Goal: Transaction & Acquisition: Book appointment/travel/reservation

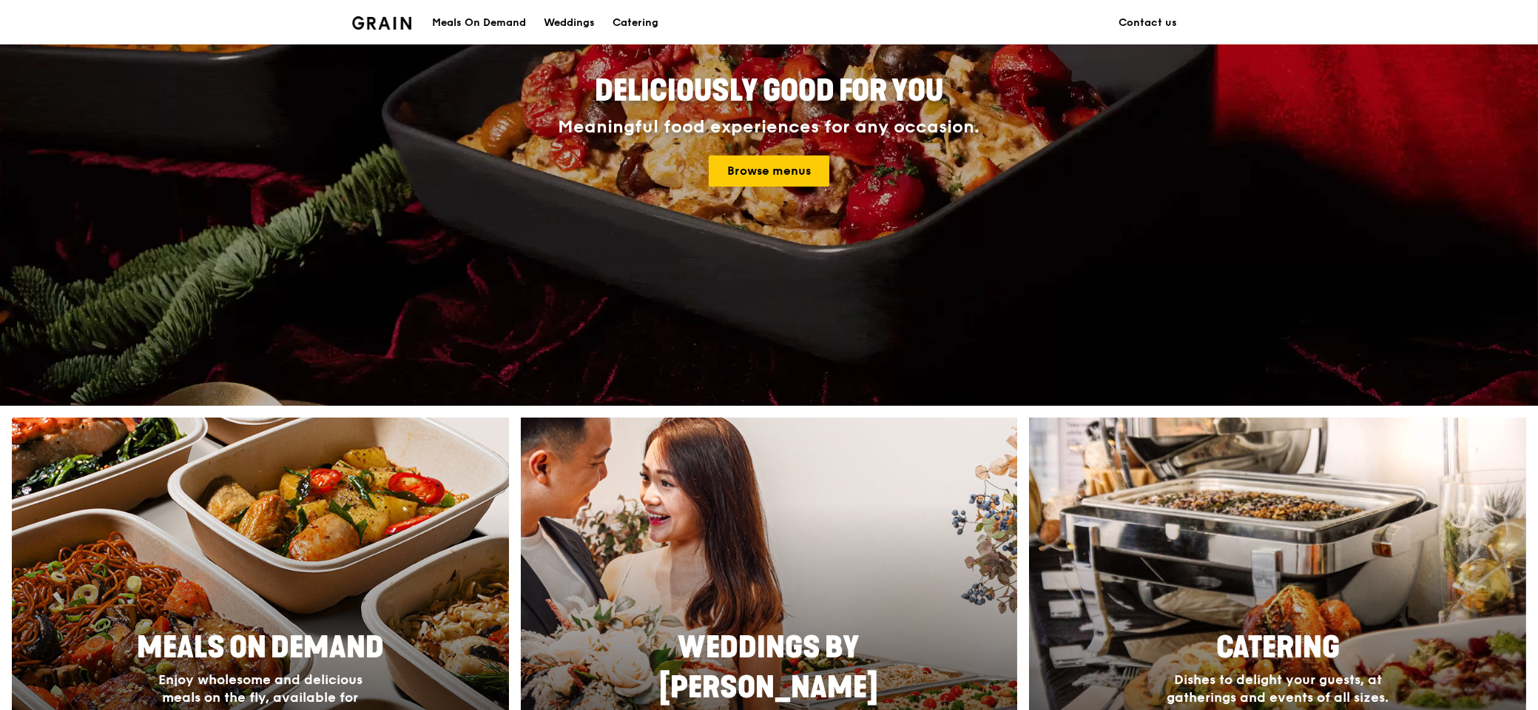
scroll to position [197, 0]
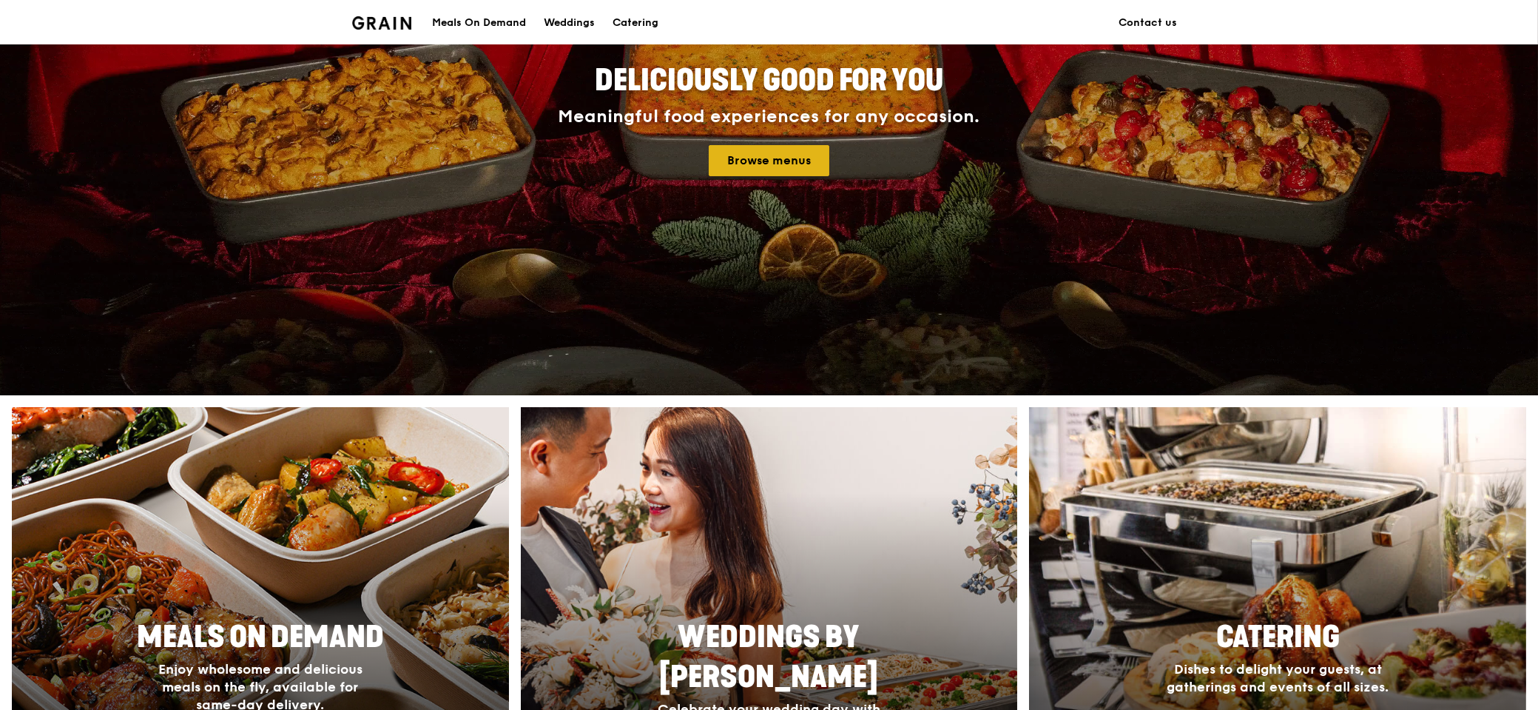
click at [789, 161] on link "Browse menus" at bounding box center [769, 160] width 121 height 31
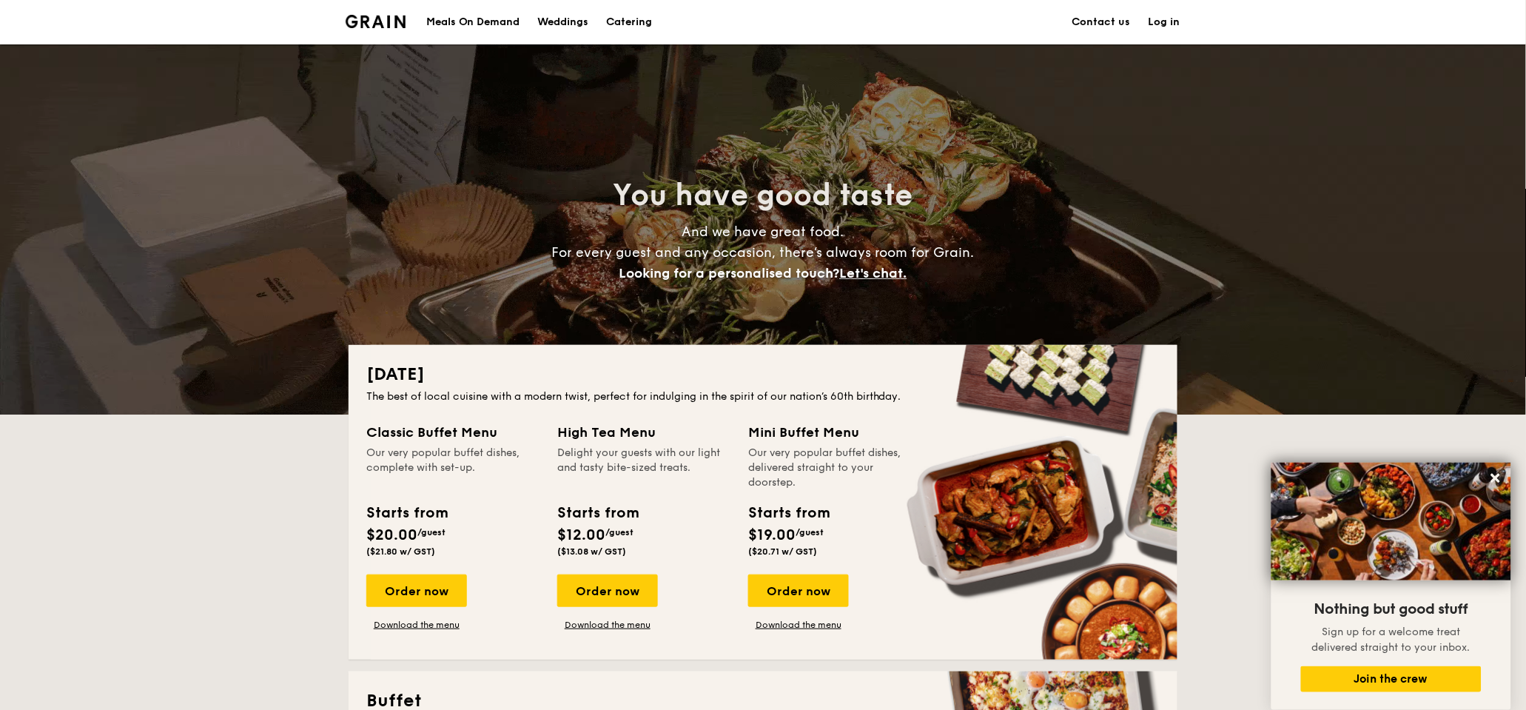
click at [653, 24] on h1 "Catering" at bounding box center [630, 22] width 46 height 44
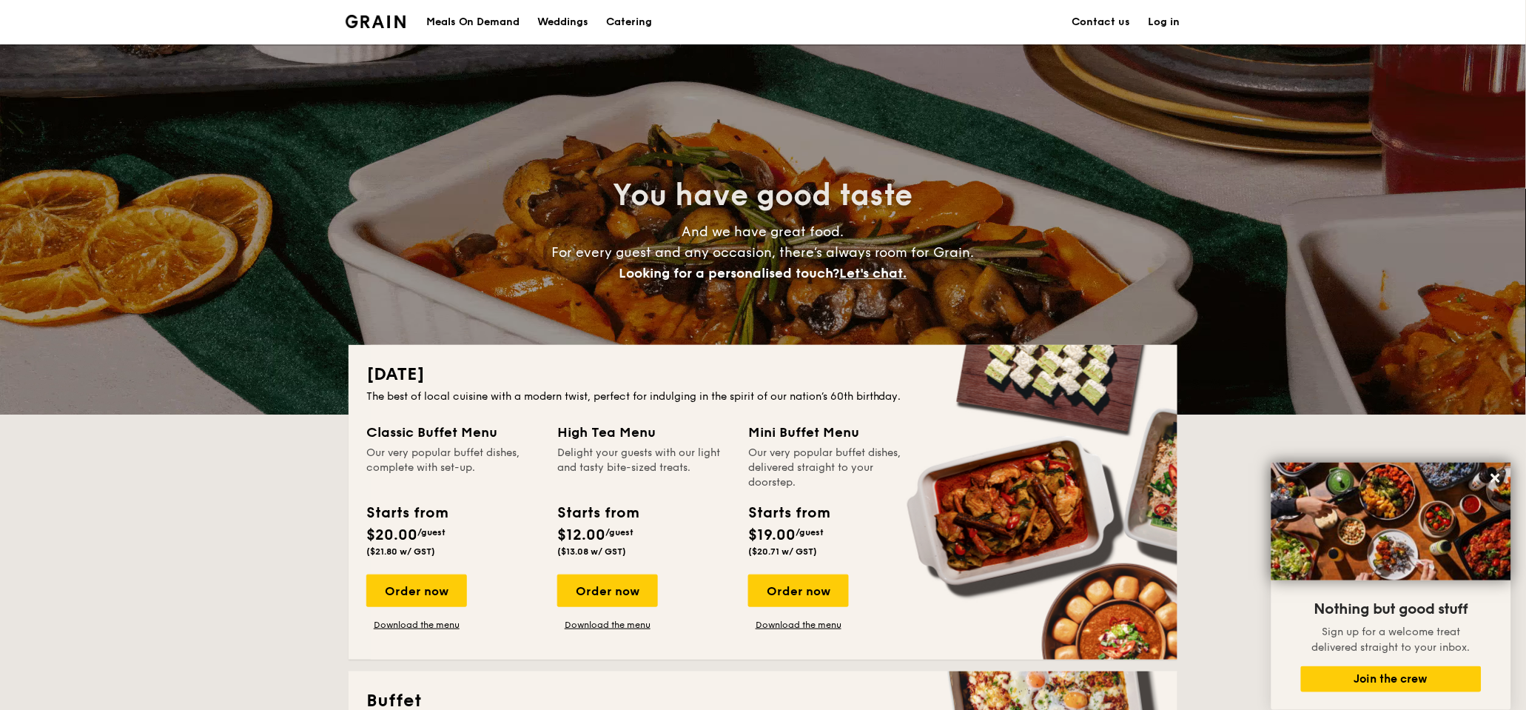
click at [637, 20] on h1 "Catering" at bounding box center [630, 22] width 46 height 44
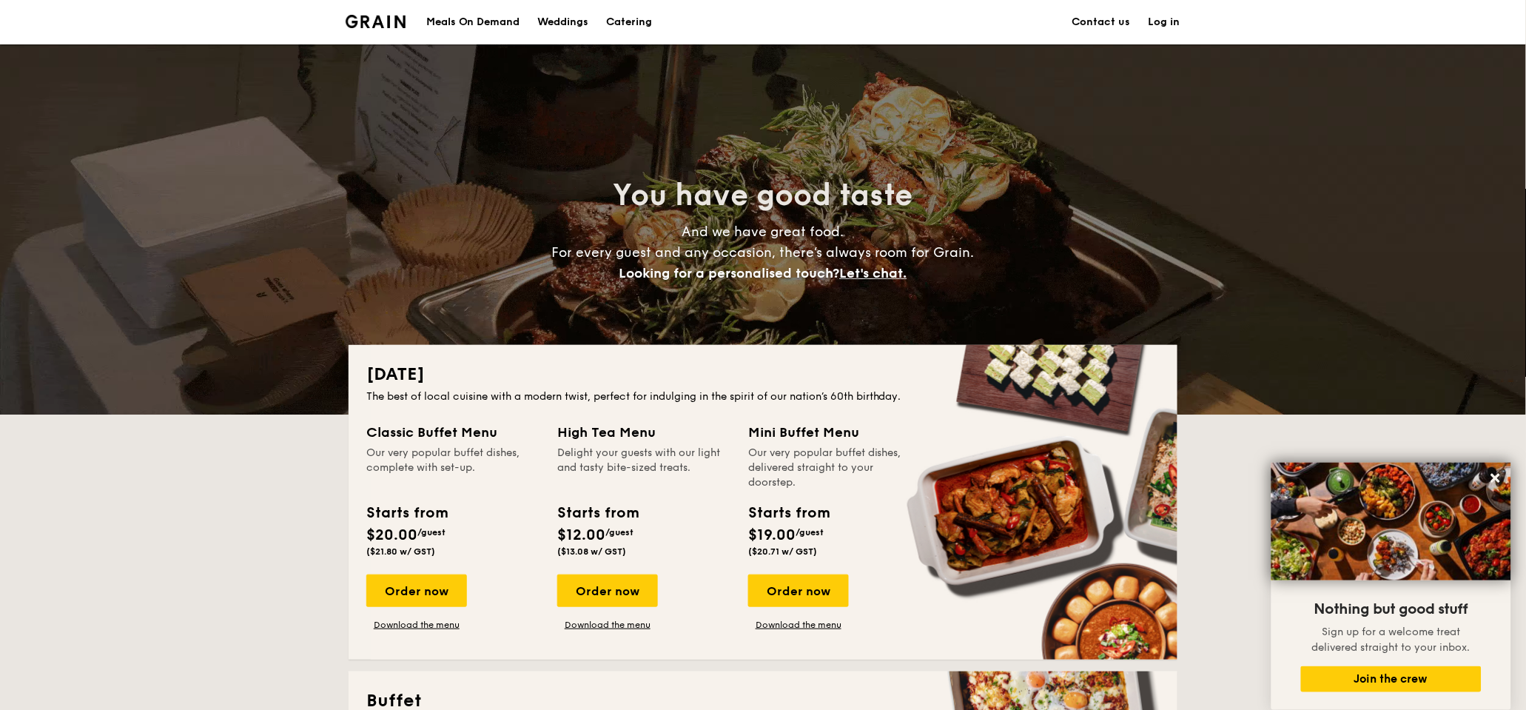
drag, startPoint x: 634, startPoint y: 18, endPoint x: 626, endPoint y: 18, distance: 8.1
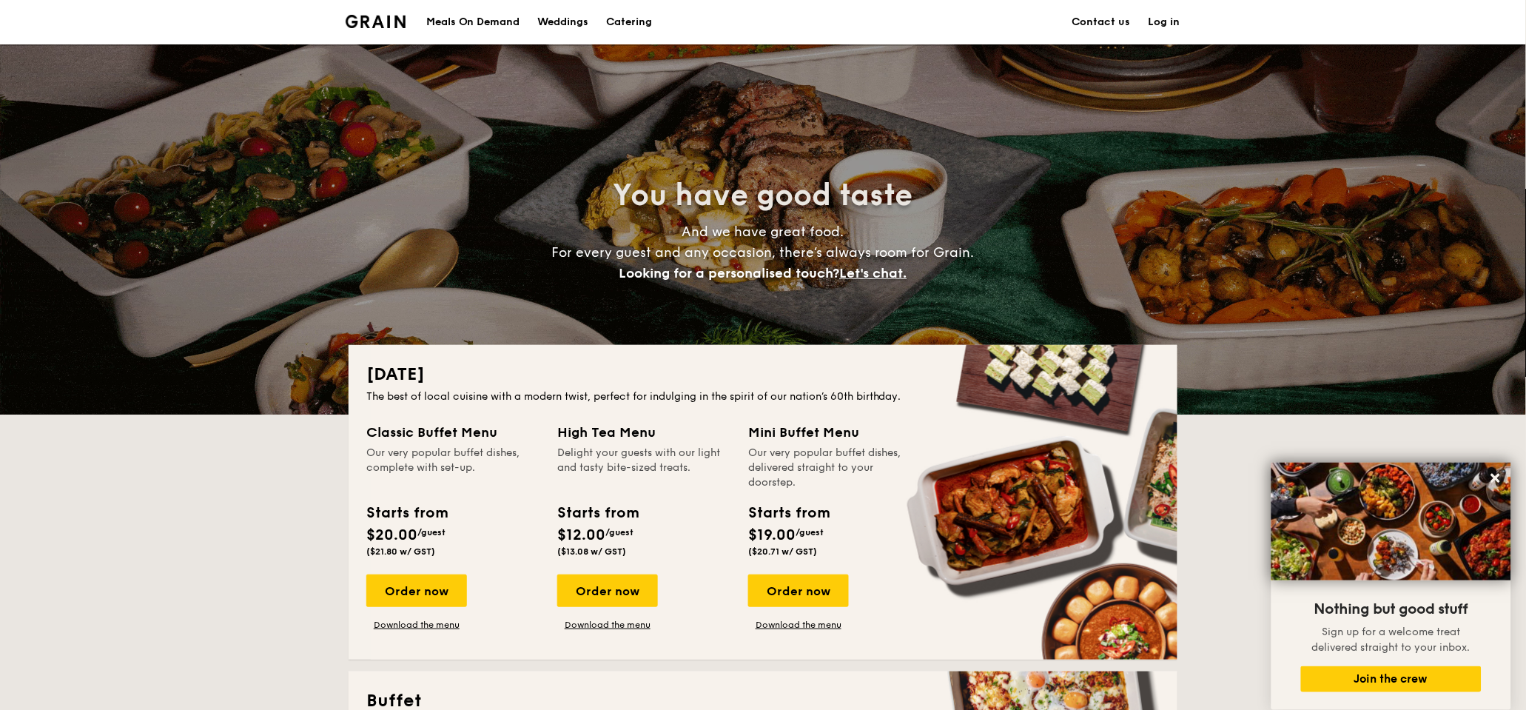
click at [633, 18] on h1 "Catering" at bounding box center [630, 22] width 46 height 44
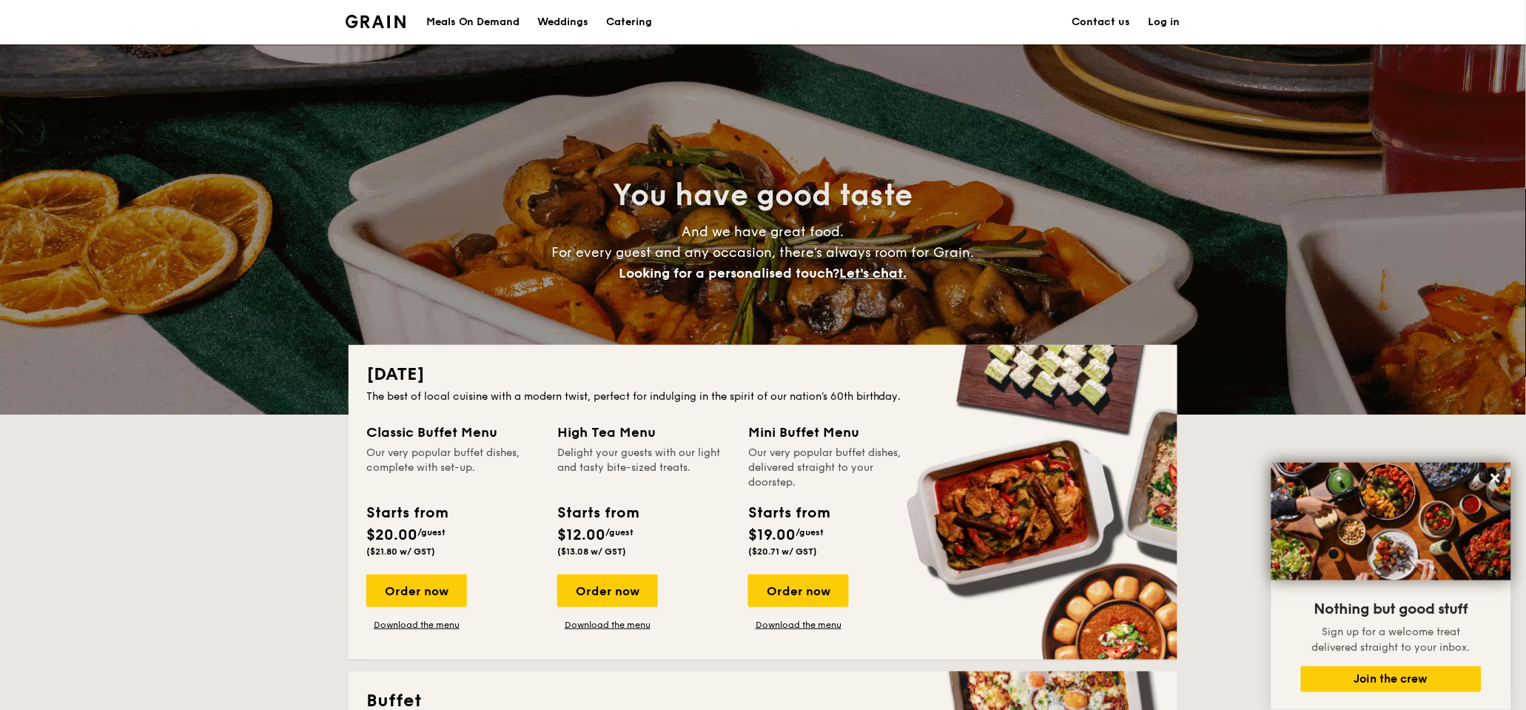
click at [494, 21] on div "Meals On Demand" at bounding box center [473, 22] width 94 height 44
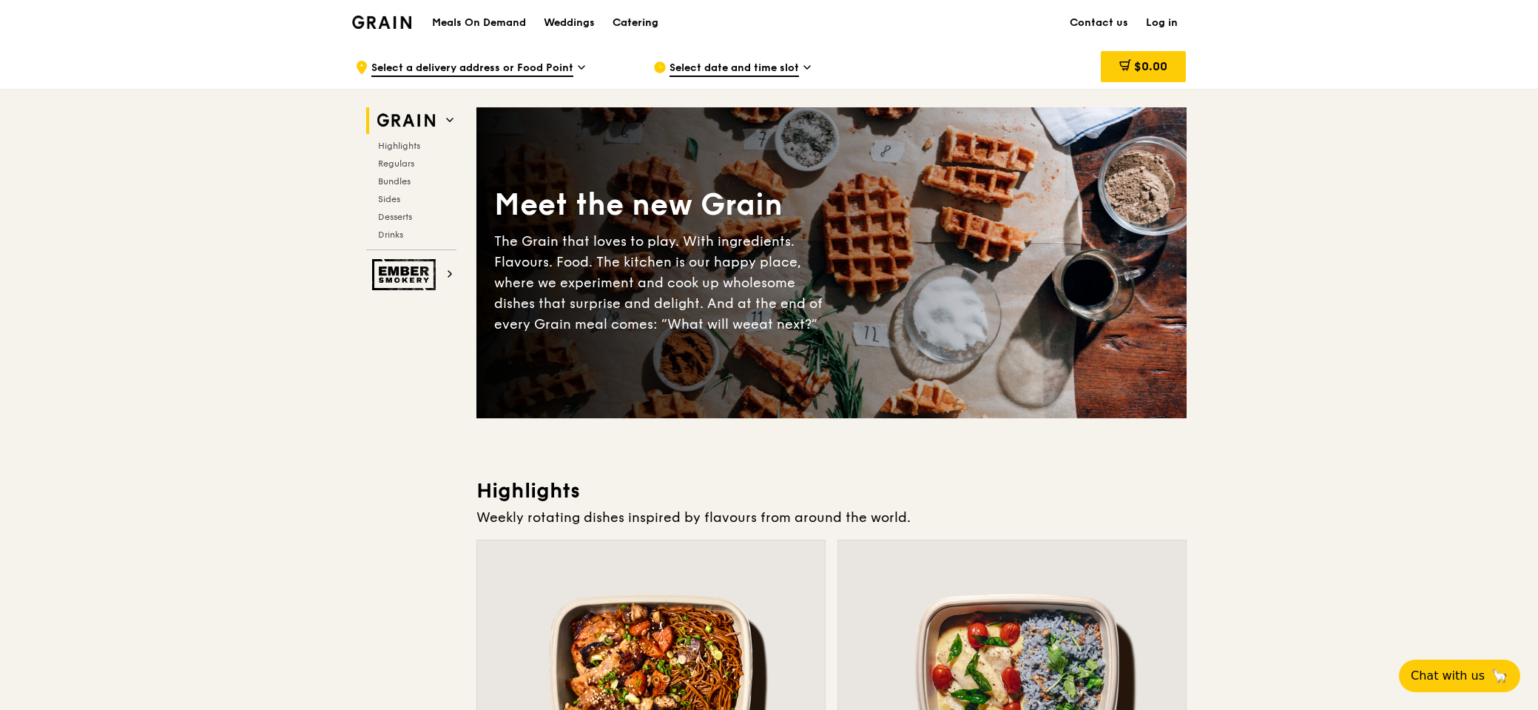
click at [628, 22] on div "Catering" at bounding box center [636, 23] width 46 height 44
click at [629, 22] on div "Catering" at bounding box center [636, 23] width 46 height 44
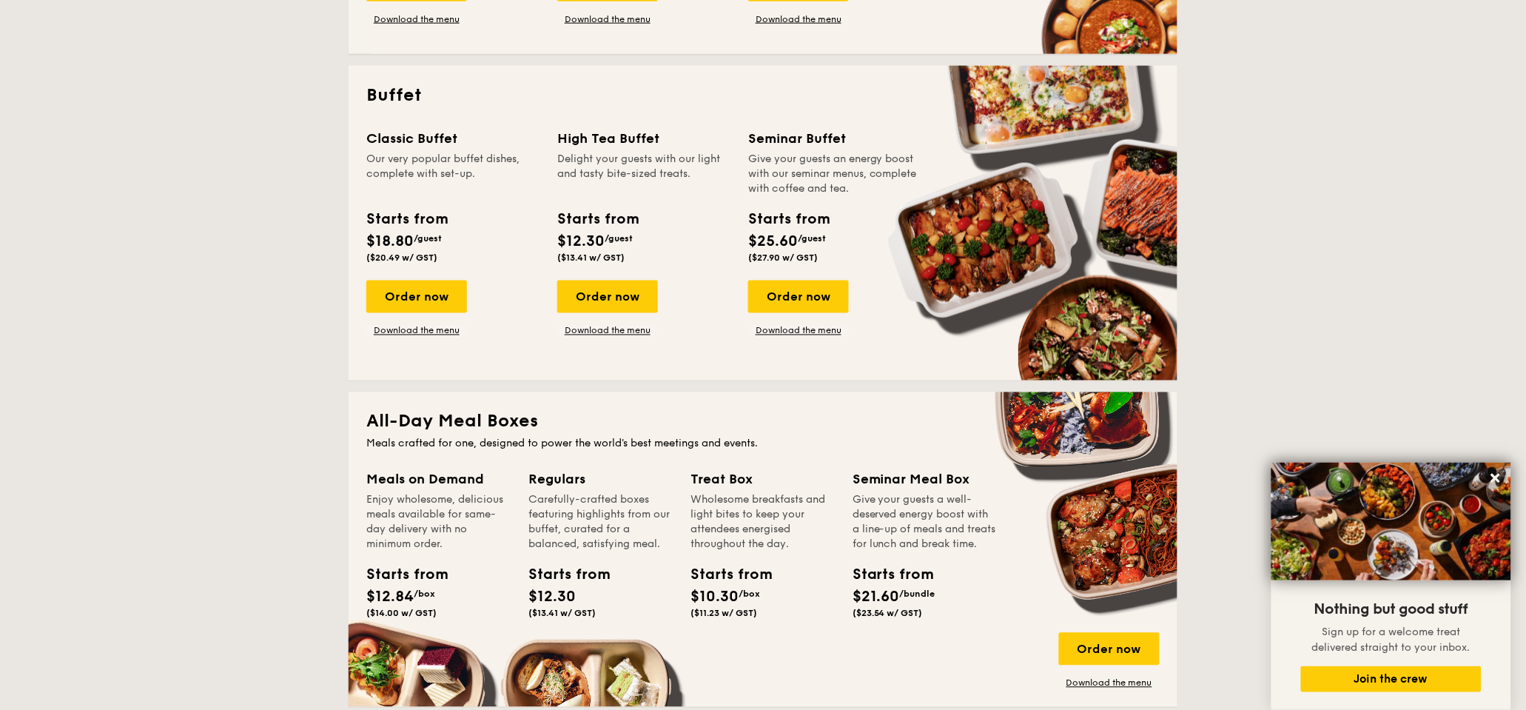
scroll to position [592, 0]
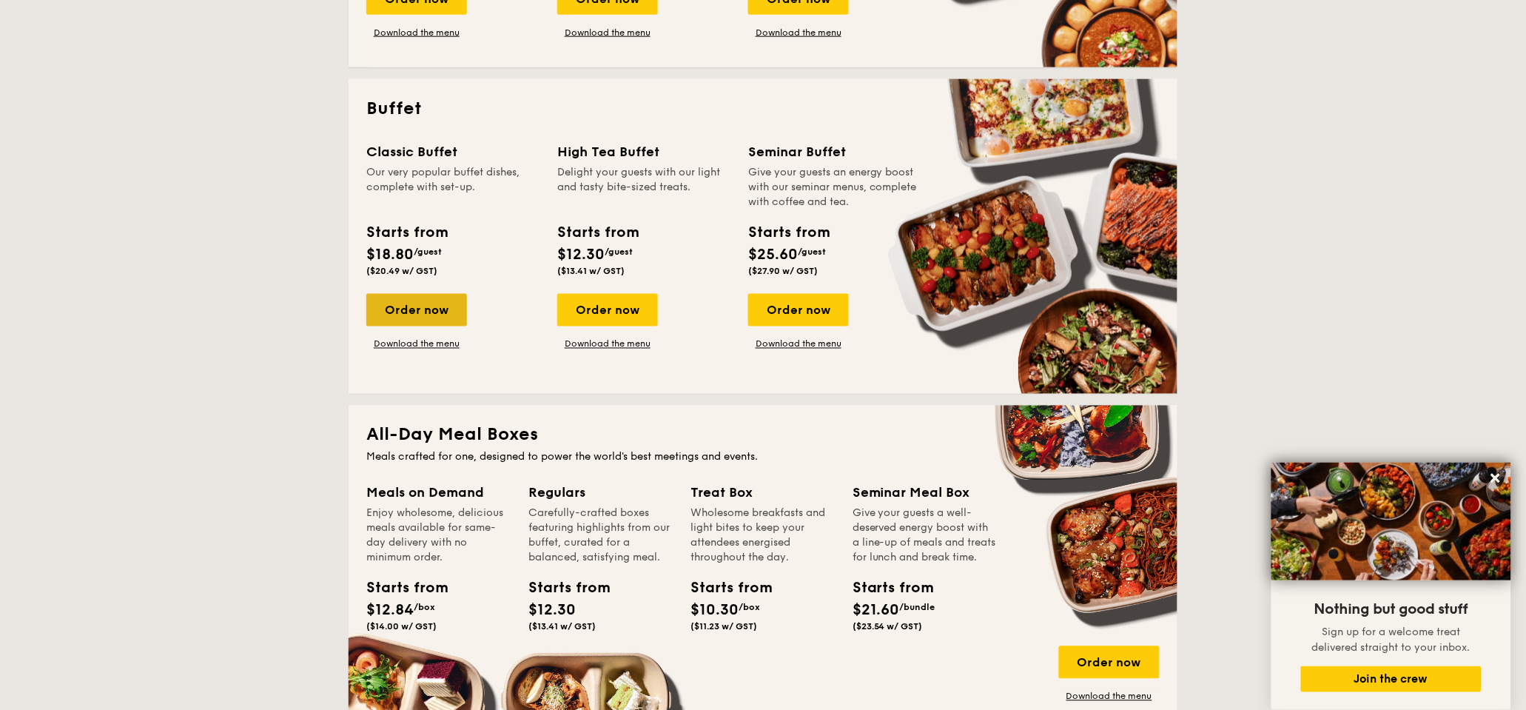
click at [430, 311] on div "Order now" at bounding box center [416, 310] width 101 height 33
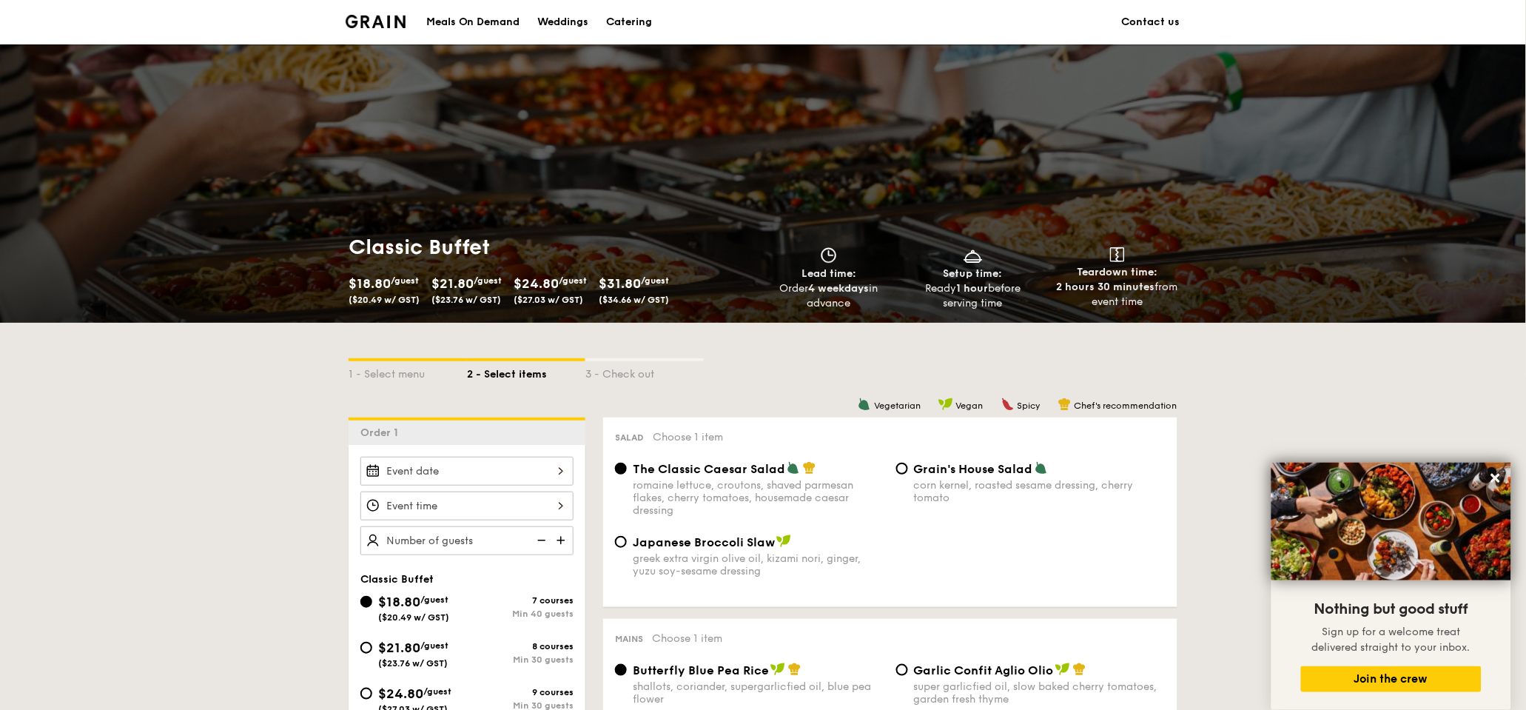
scroll to position [98, 0]
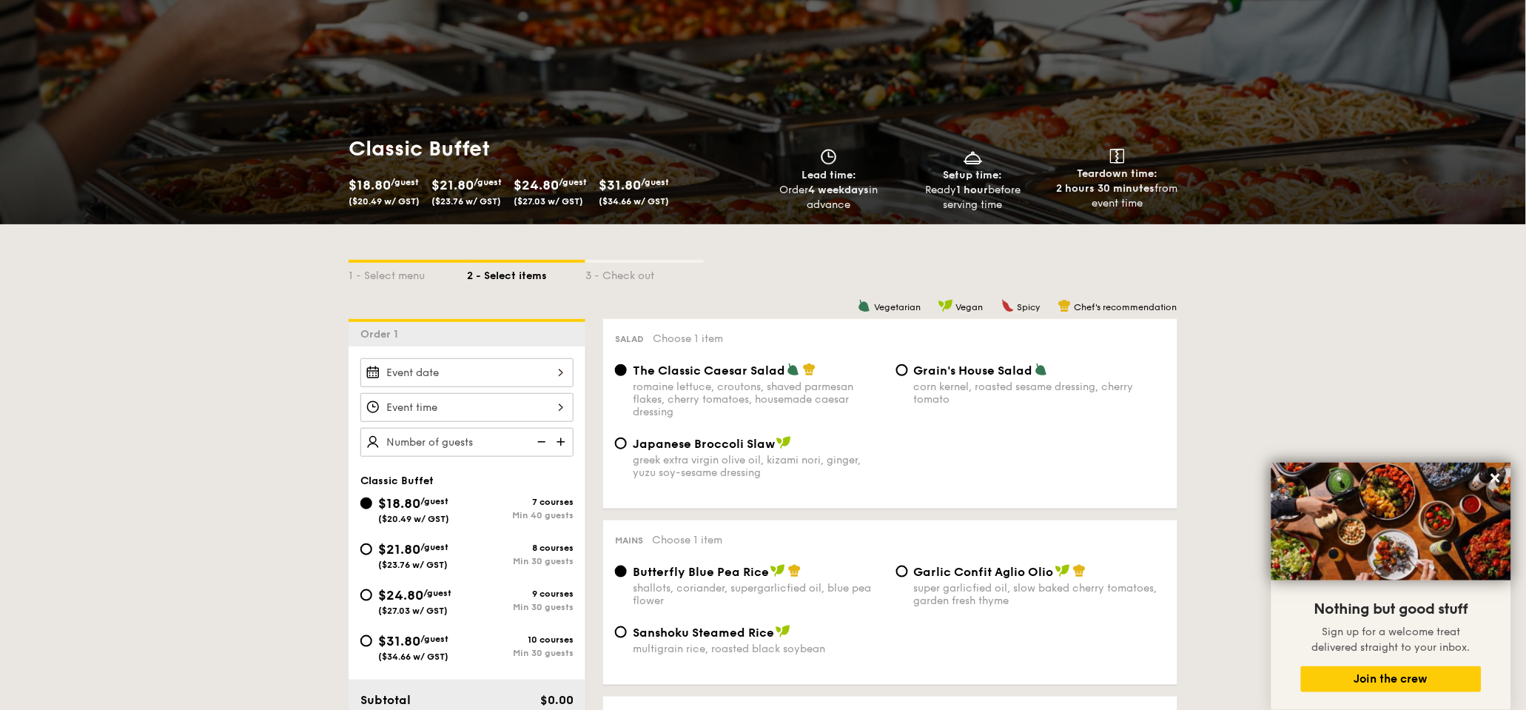
click at [380, 169] on div "Classic Buffet $18.80 /guest ($20.49 w/ GST) $21.80 /guest ($23.76 w/ GST) $24.…" at bounding box center [552, 173] width 408 height 77
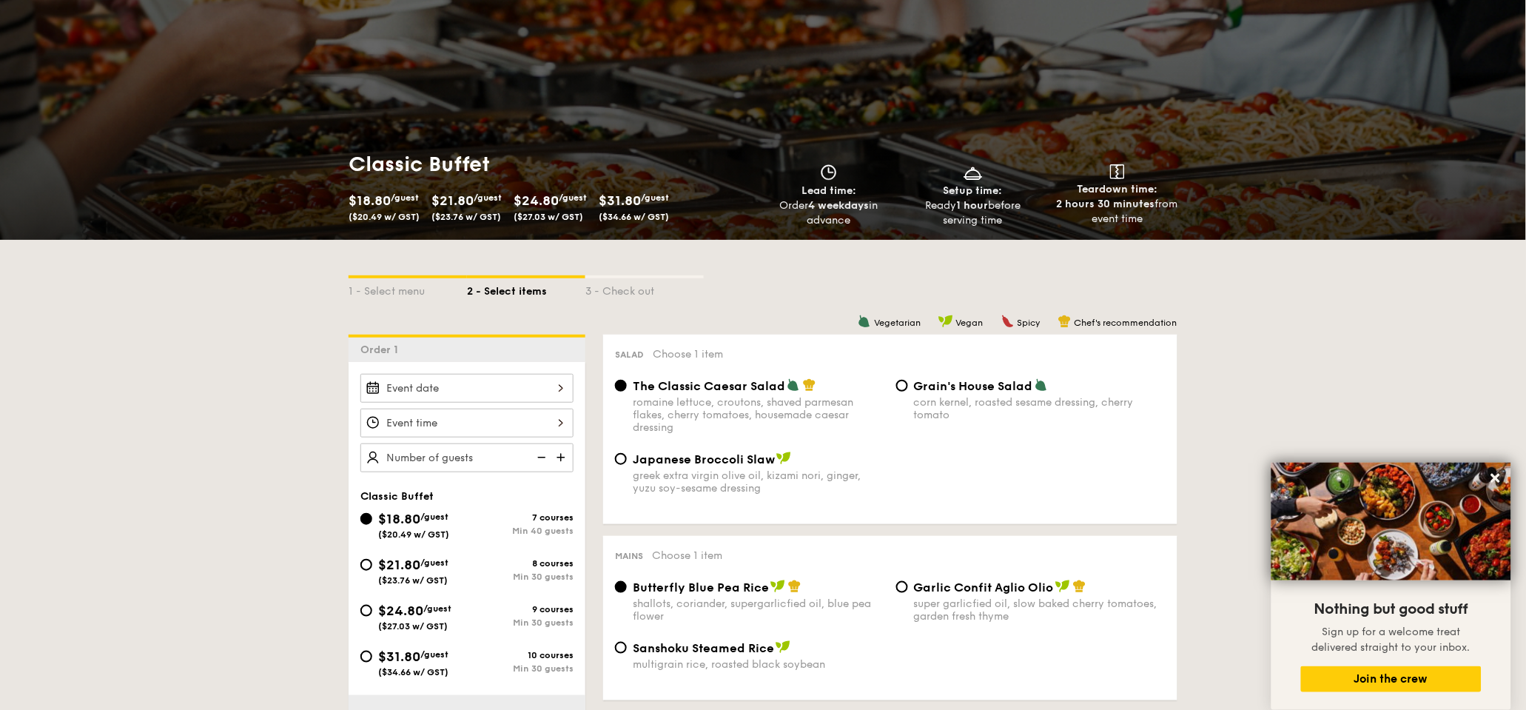
scroll to position [75, 0]
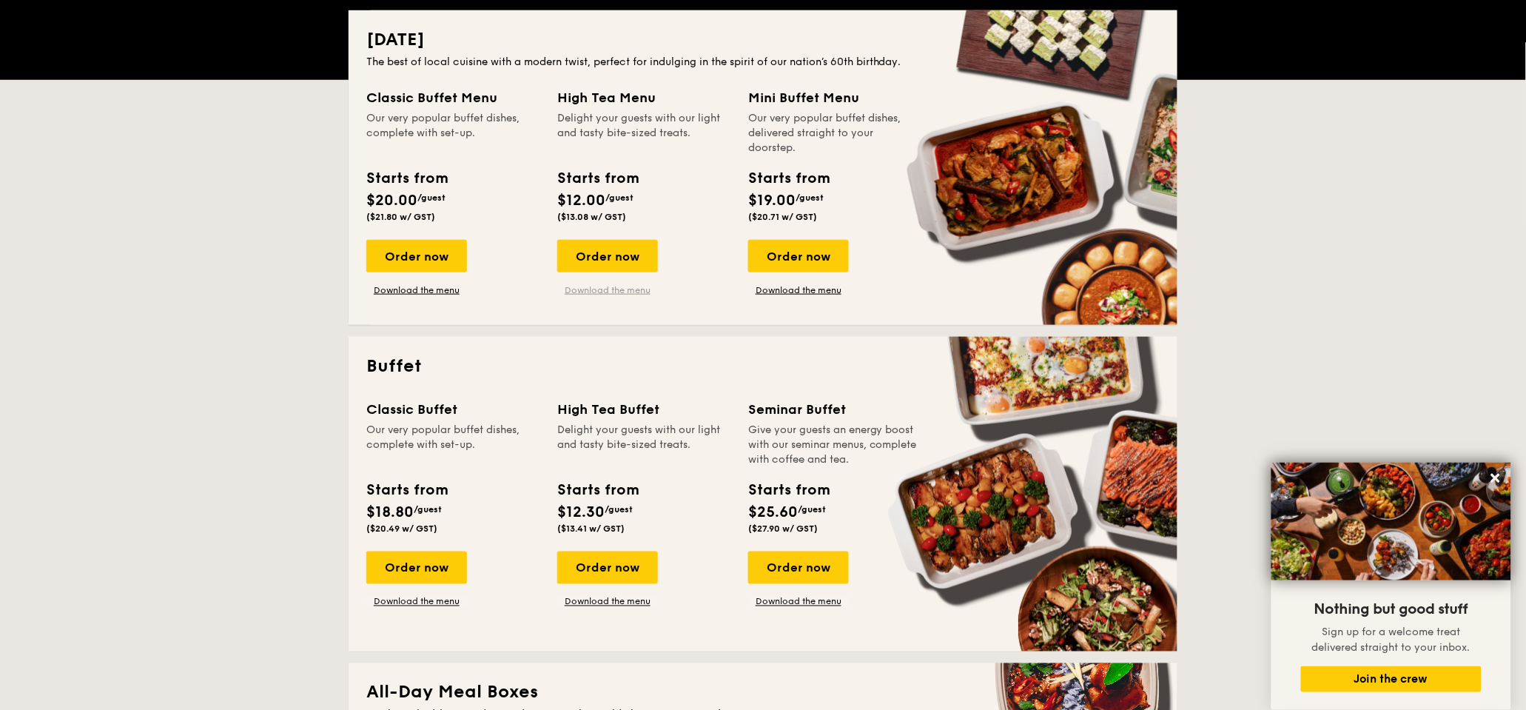
scroll to position [433, 0]
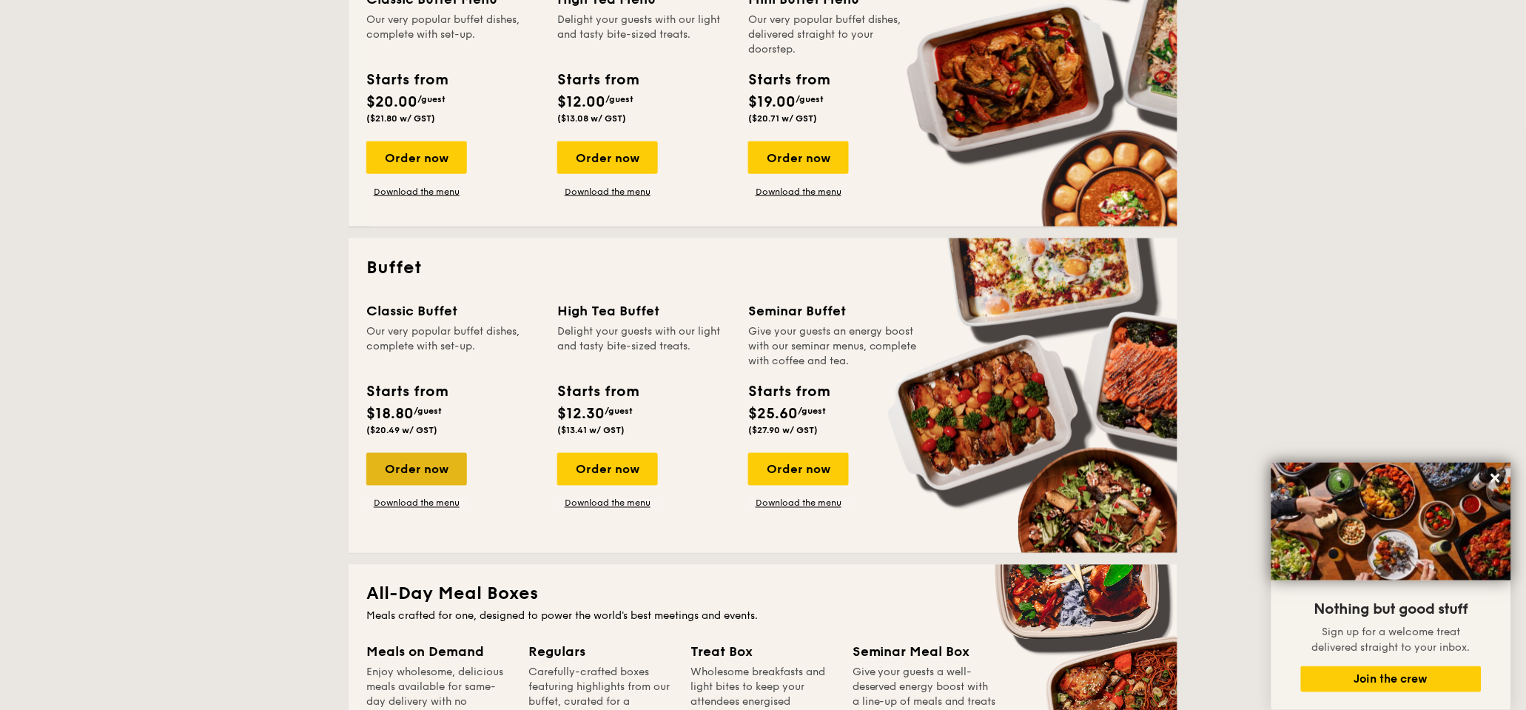
click at [442, 471] on div "Order now" at bounding box center [416, 469] width 101 height 33
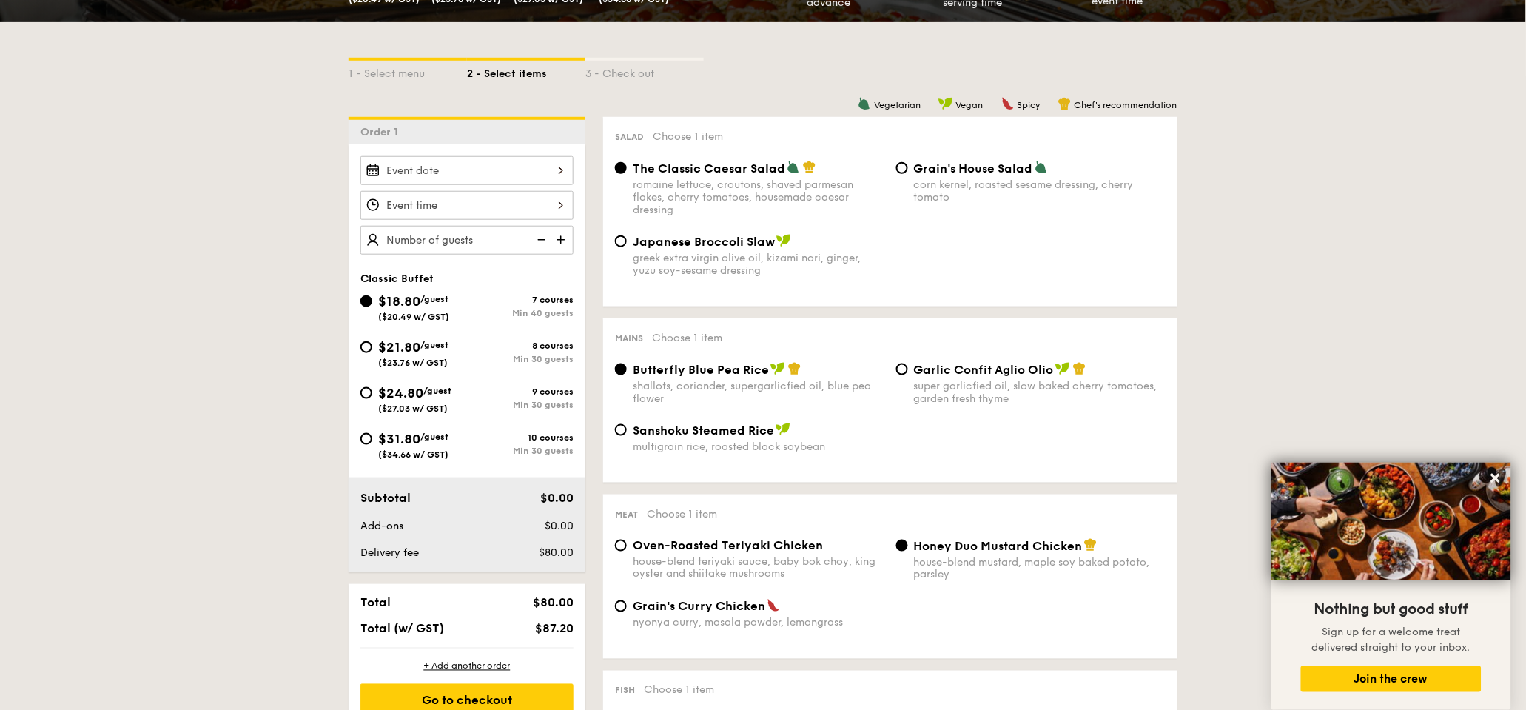
scroll to position [332, 0]
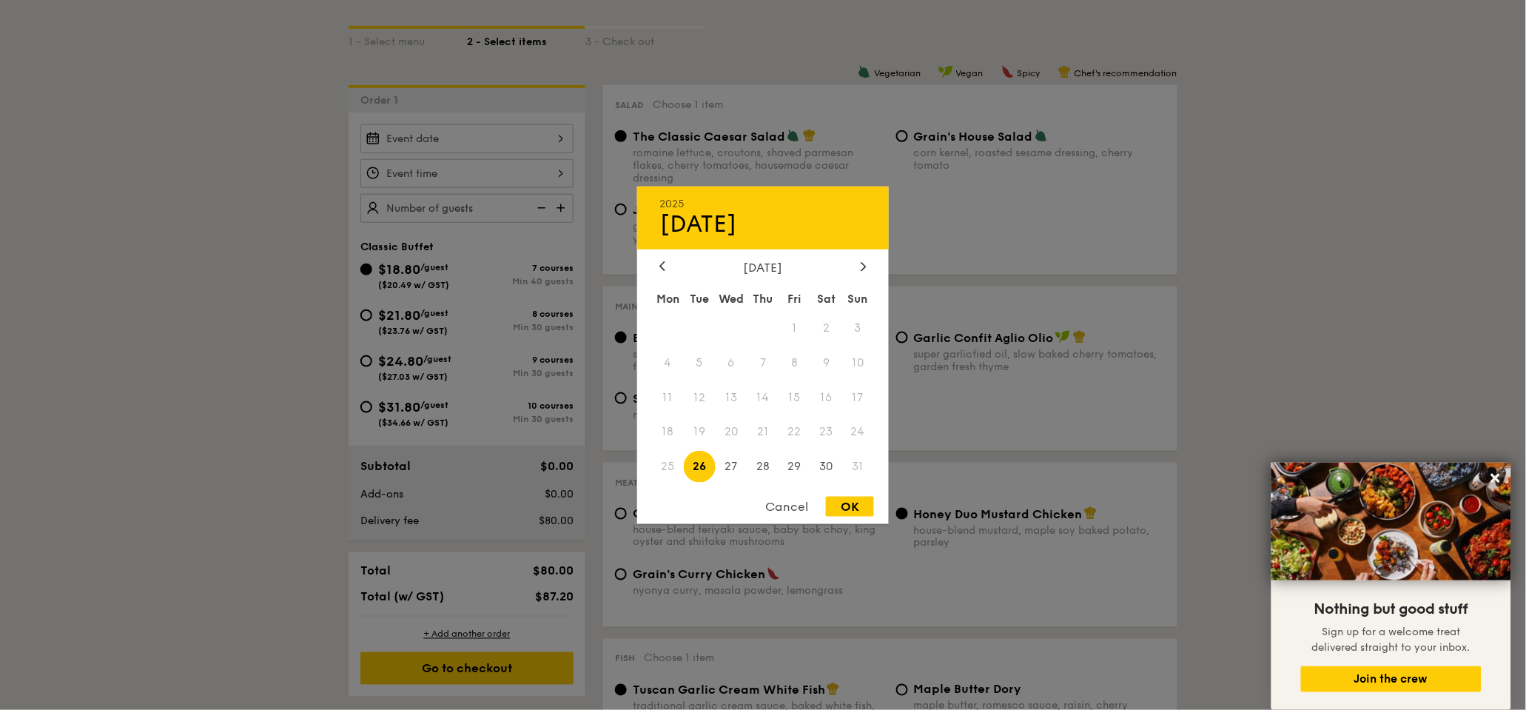
click at [443, 135] on div "2025 Aug 26 August 2025 Mon Tue Wed Thu Fri Sat Sun 1 2 3 4 5 6 7 8 9 10 11 12 …" at bounding box center [466, 138] width 213 height 29
click at [855, 270] on div "August 2025" at bounding box center [762, 267] width 207 height 14
click at [860, 269] on icon at bounding box center [863, 266] width 6 height 10
click at [835, 354] on span "13" at bounding box center [826, 362] width 32 height 32
click at [855, 363] on span "14" at bounding box center [858, 362] width 32 height 32
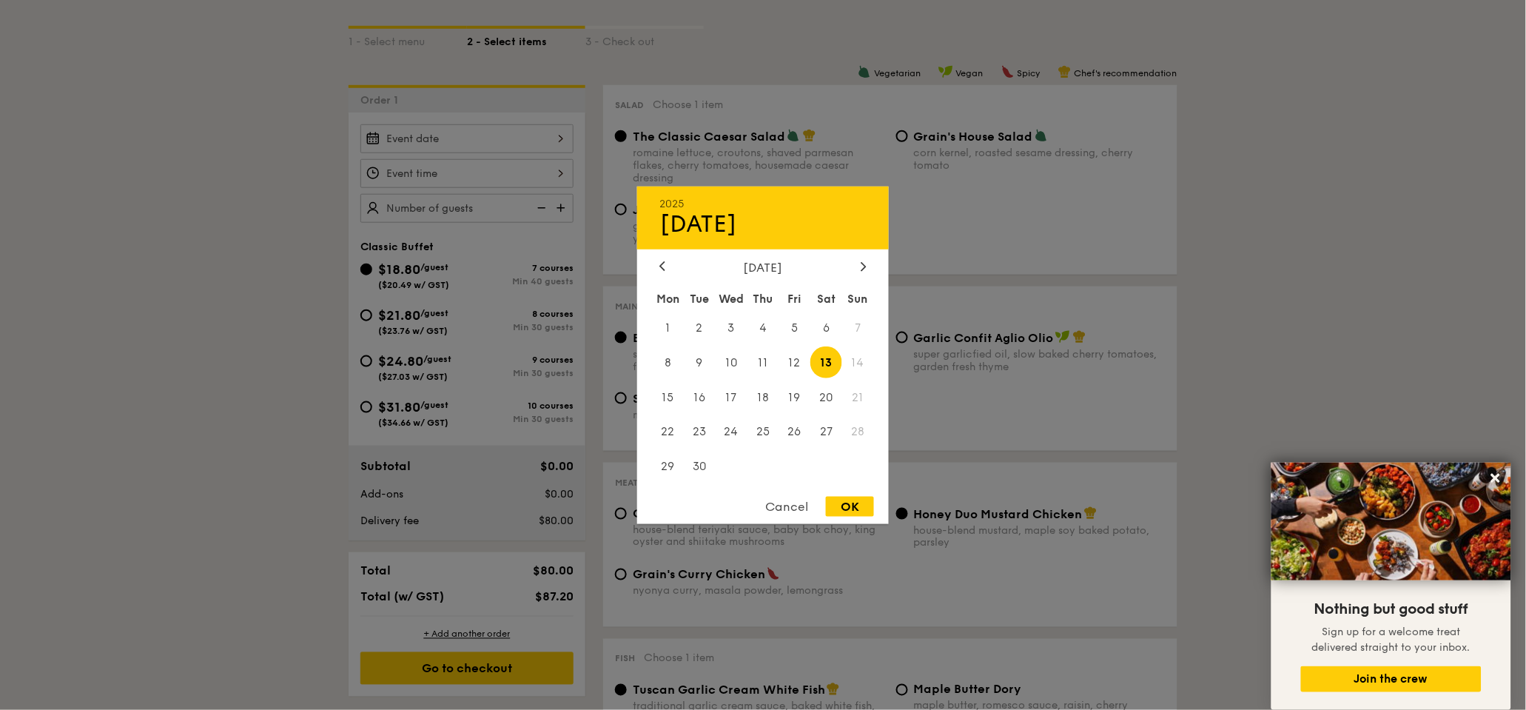
click at [844, 498] on div "OK" at bounding box center [850, 506] width 48 height 20
type input "Sep 13, 2025"
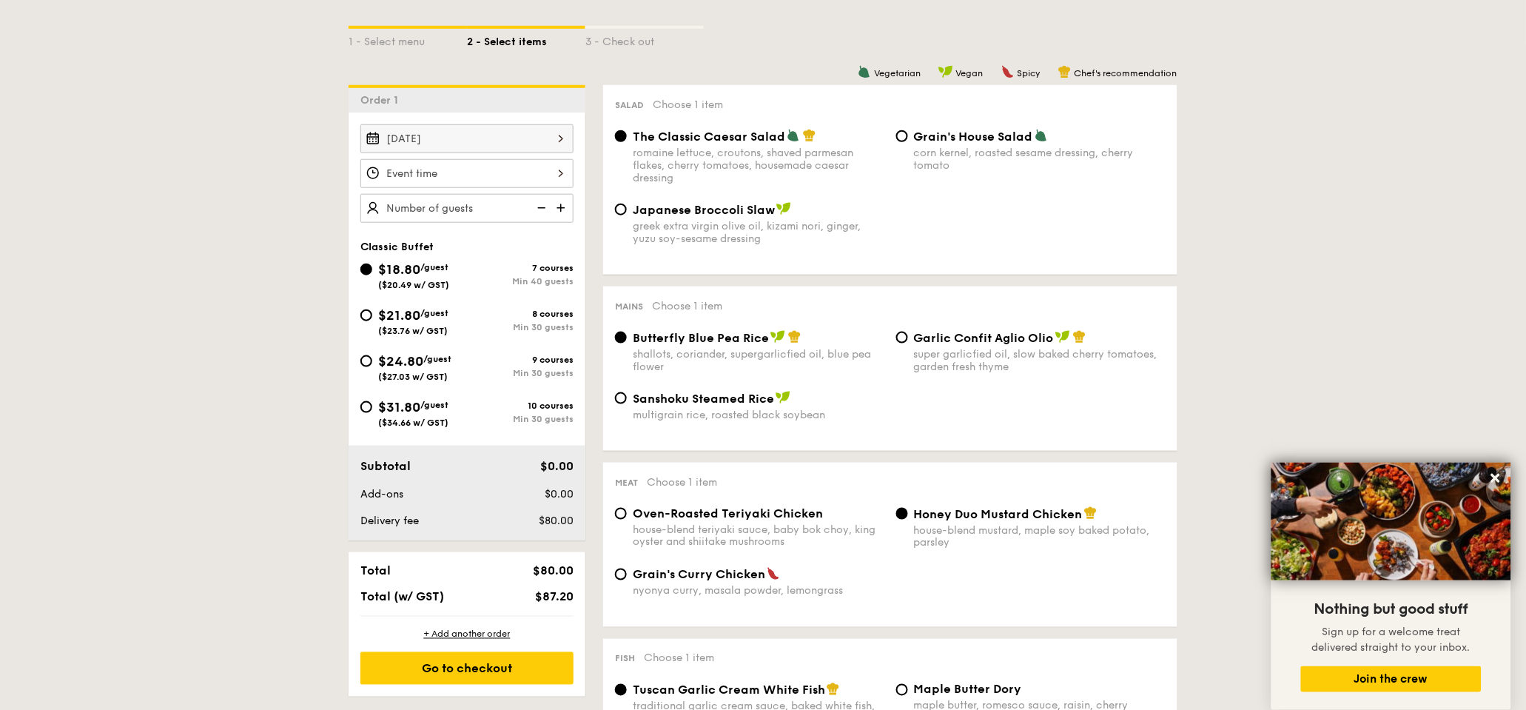
click at [492, 163] on div at bounding box center [466, 173] width 213 height 29
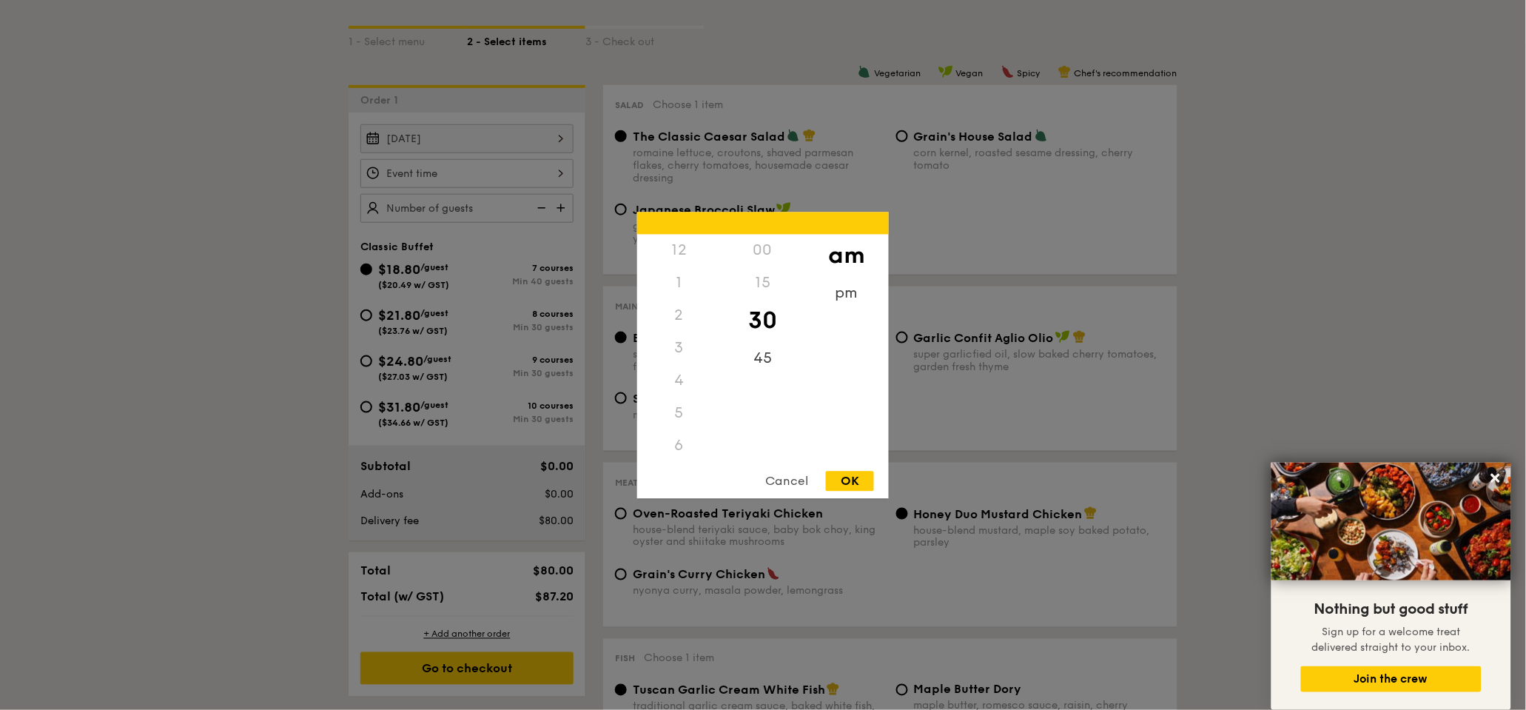
scroll to position [161, 0]
click at [675, 292] on div "6" at bounding box center [679, 285] width 84 height 33
click at [682, 314] on div "7" at bounding box center [679, 317] width 84 height 33
click at [684, 304] on div "7" at bounding box center [679, 305] width 84 height 33
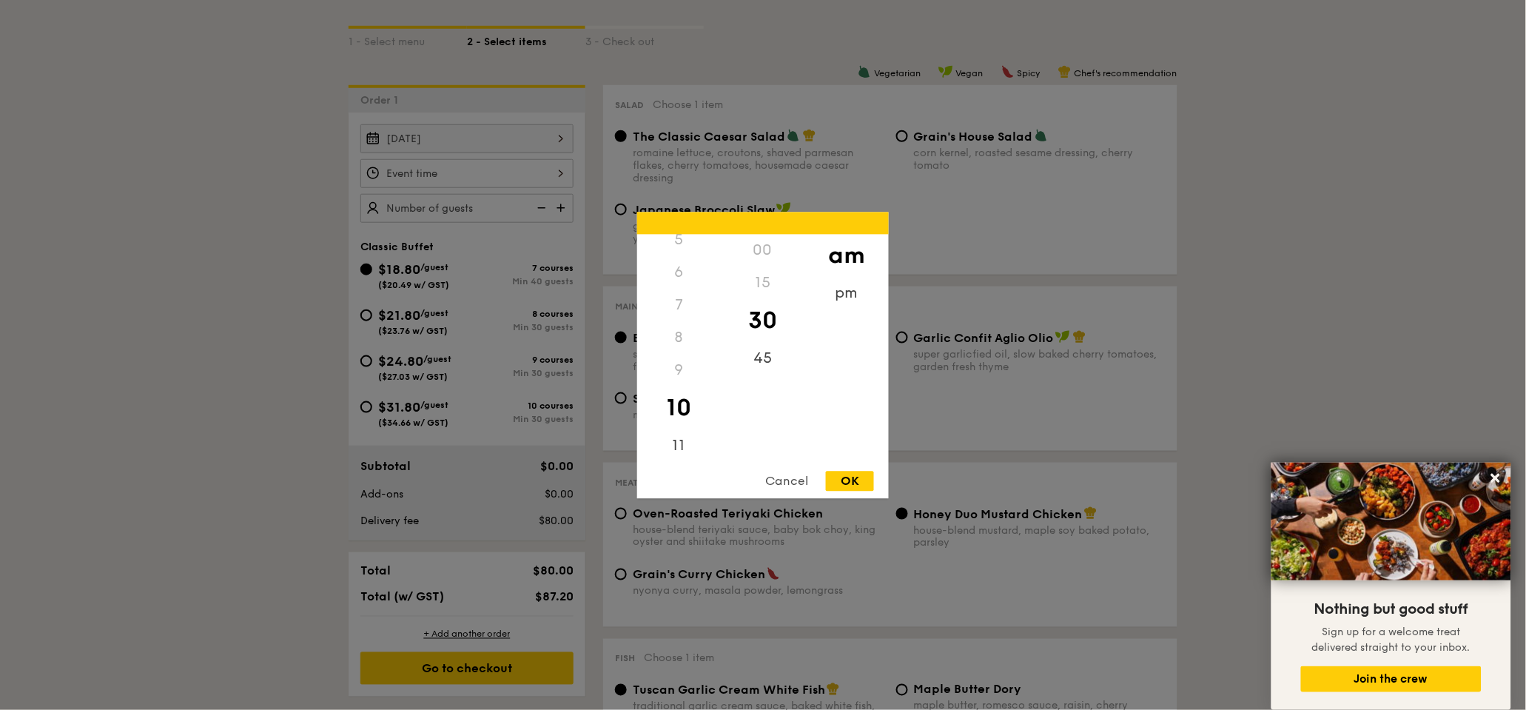
click at [680, 304] on div "7" at bounding box center [679, 305] width 84 height 33
click at [797, 474] on div "Cancel" at bounding box center [786, 481] width 73 height 20
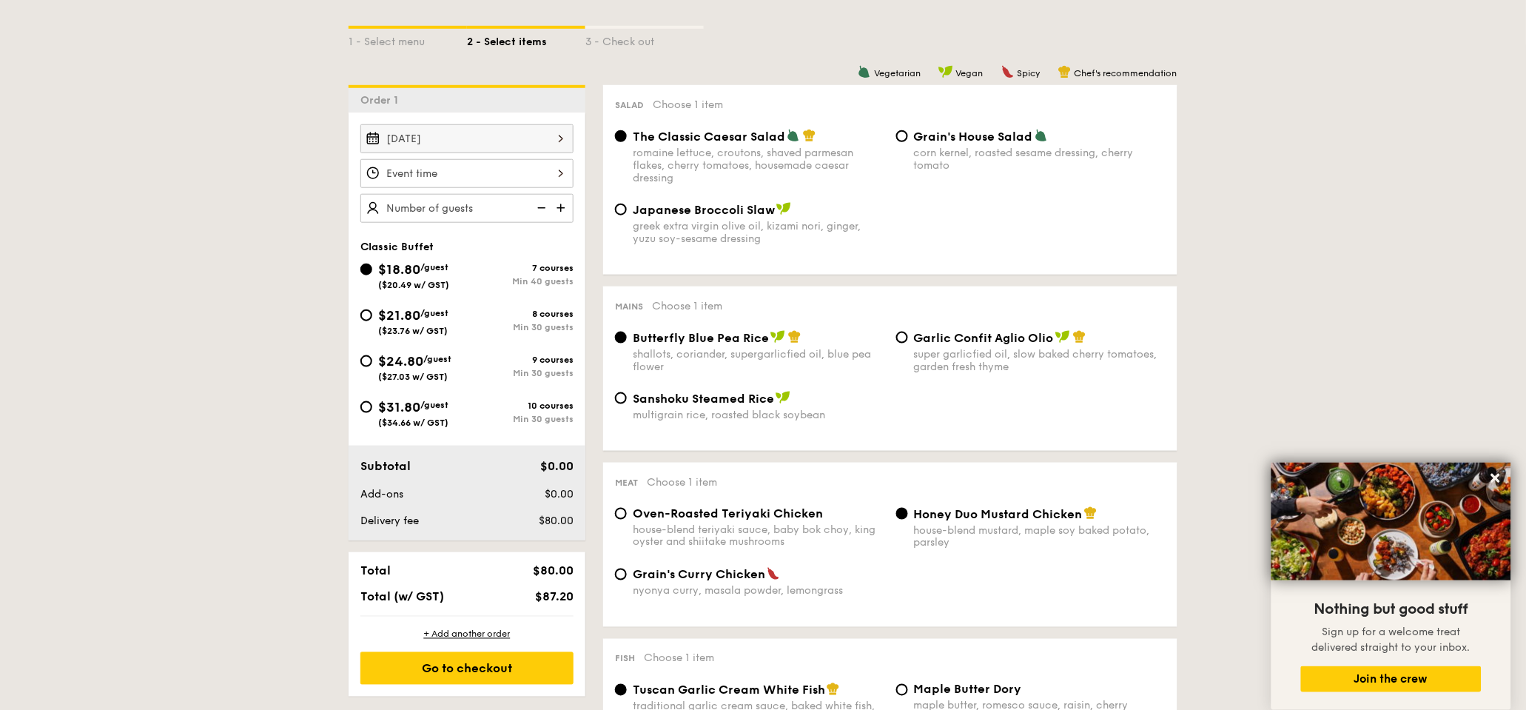
click at [512, 323] on div "Min 30 guests" at bounding box center [520, 327] width 107 height 10
click at [372, 321] on input "$21.80 /guest ($23.76 w/ GST) 8 courses Min 30 guests" at bounding box center [366, 315] width 12 height 12
radio input "true"
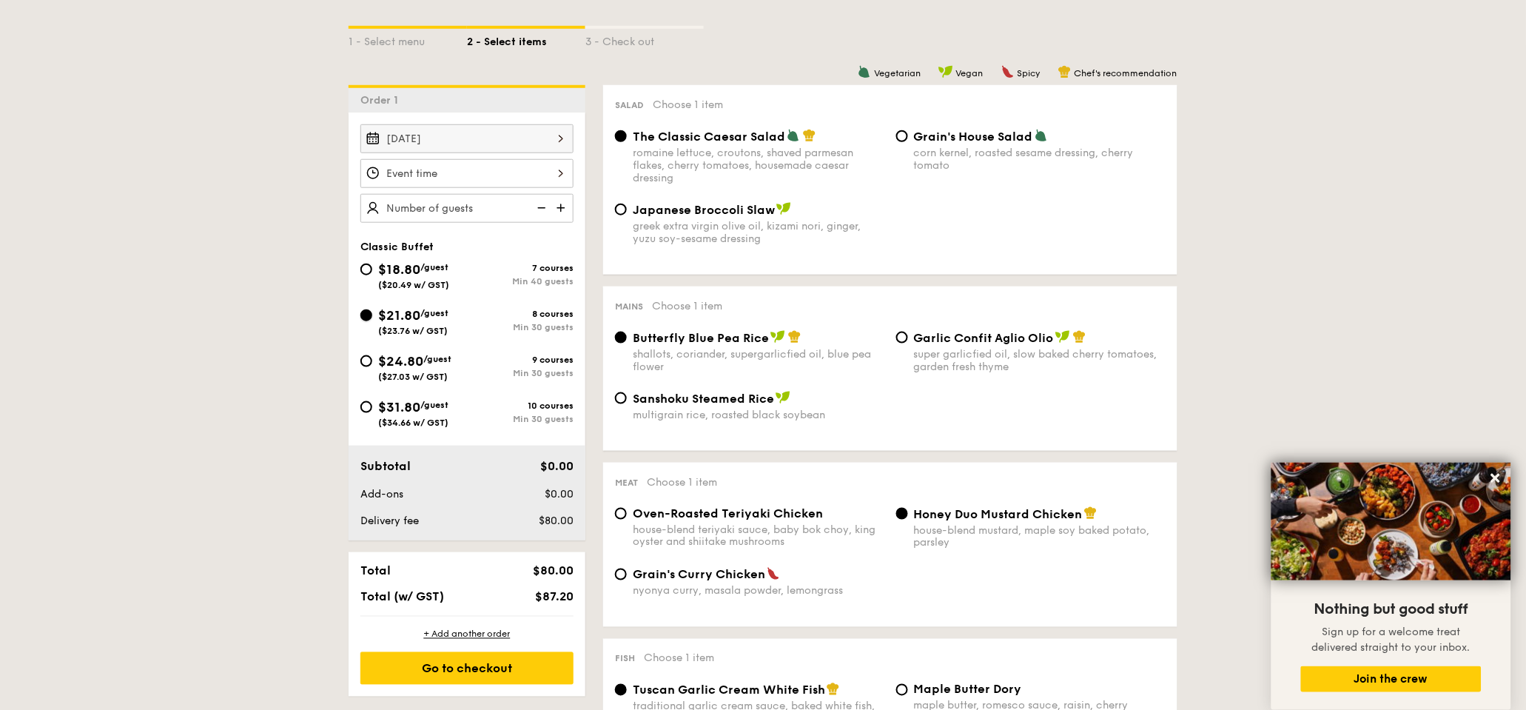
radio input "true"
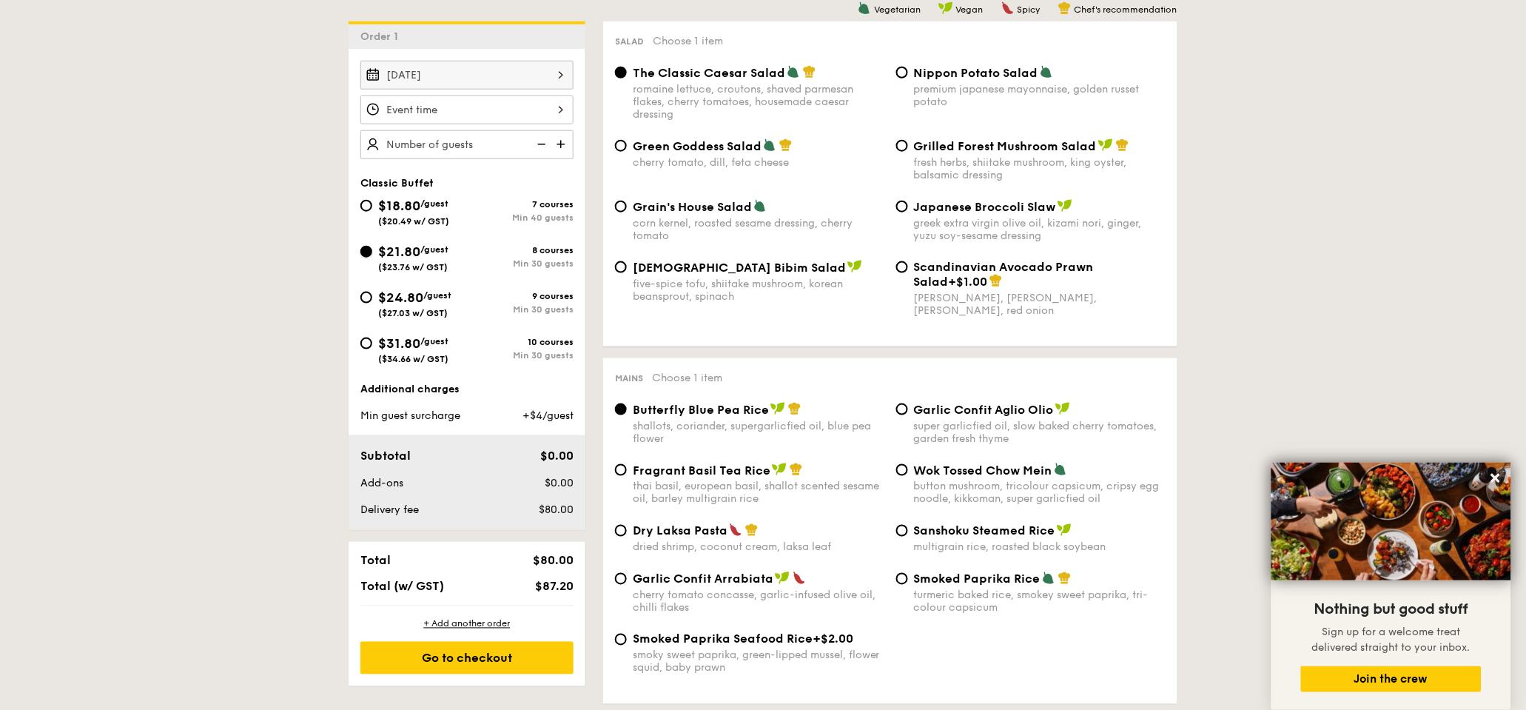
scroll to position [361, 0]
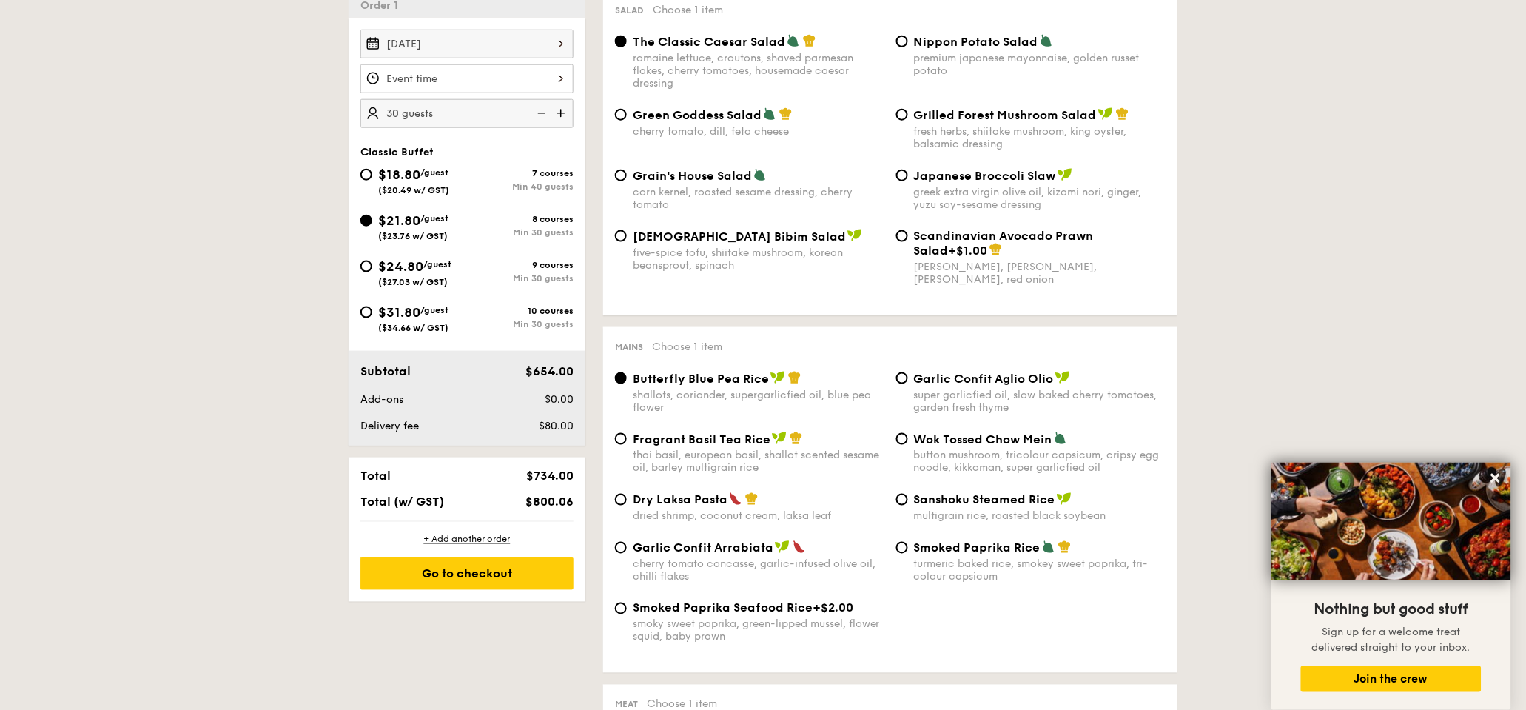
scroll to position [379, 0]
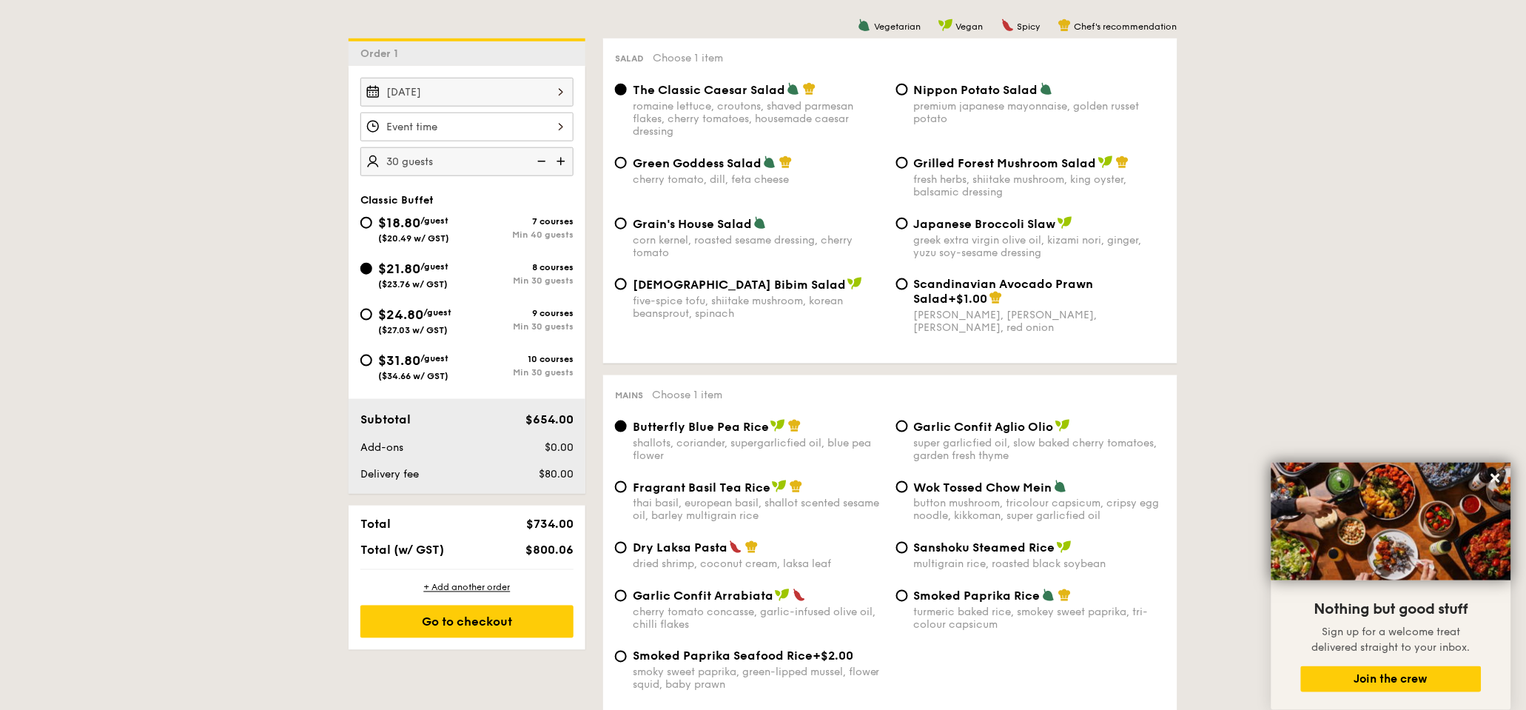
click at [542, 159] on img at bounding box center [540, 161] width 22 height 28
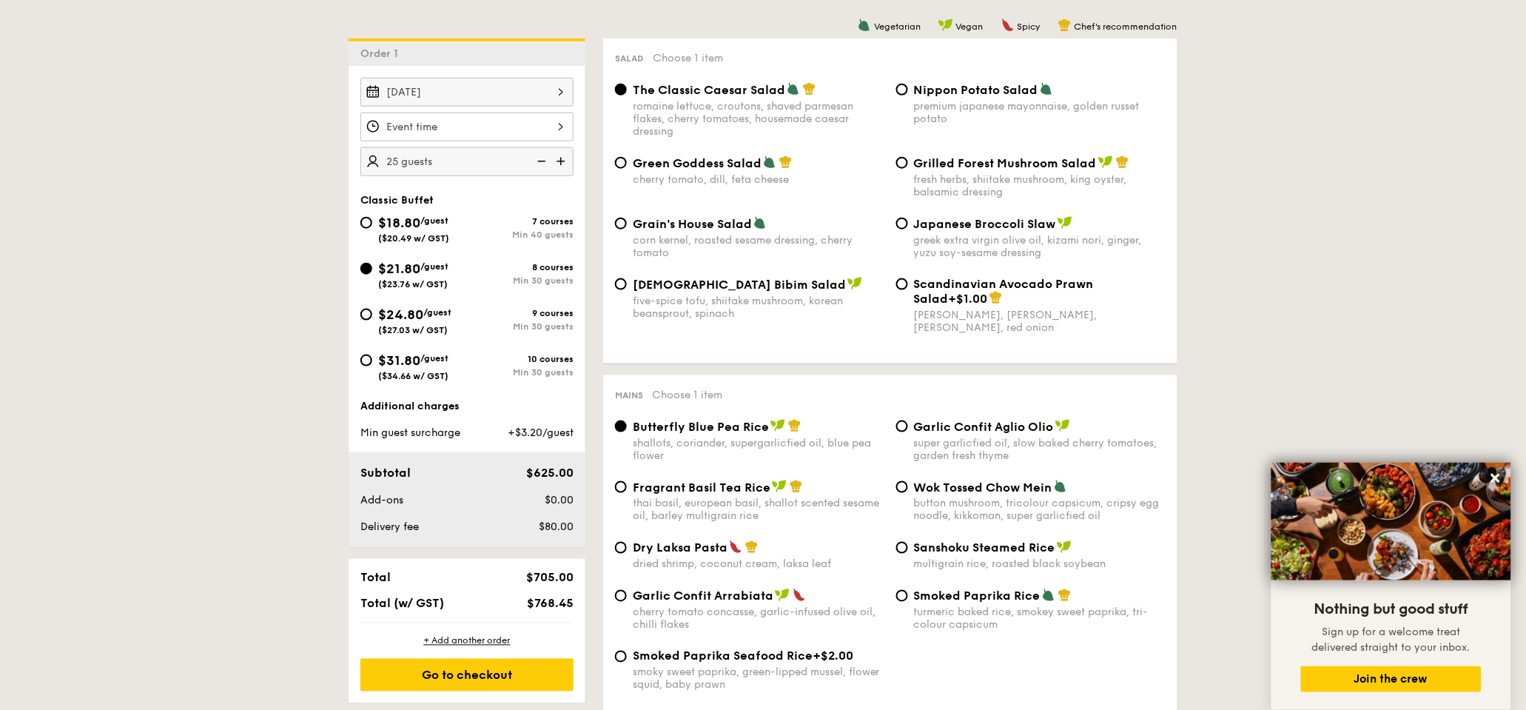
click at [542, 159] on img at bounding box center [540, 161] width 22 height 28
click at [565, 162] on img at bounding box center [562, 161] width 22 height 28
type input "25 guests"
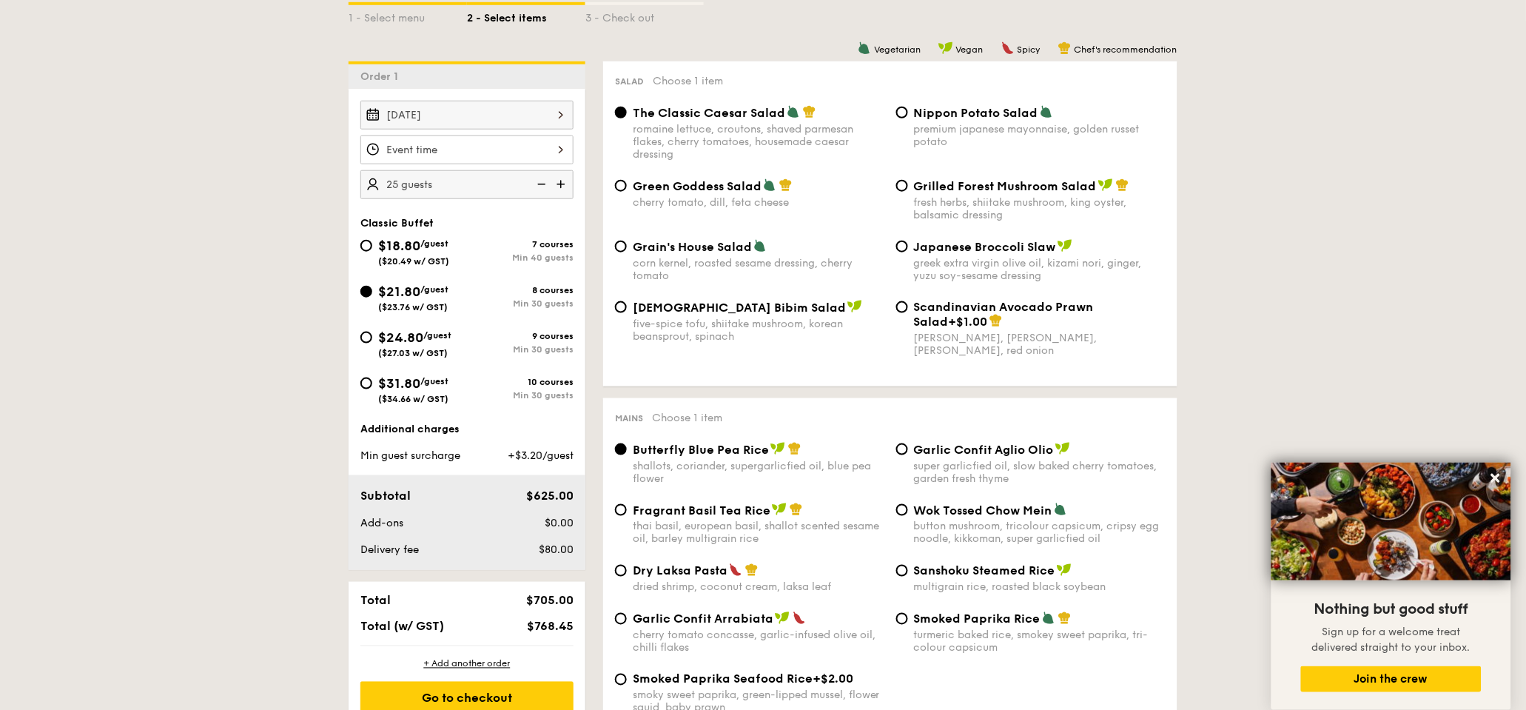
scroll to position [357, 0]
click at [365, 246] on input "$18.80 /guest ($20.49 w/ GST) 7 courses Min 40 guests" at bounding box center [366, 245] width 12 height 12
radio input "true"
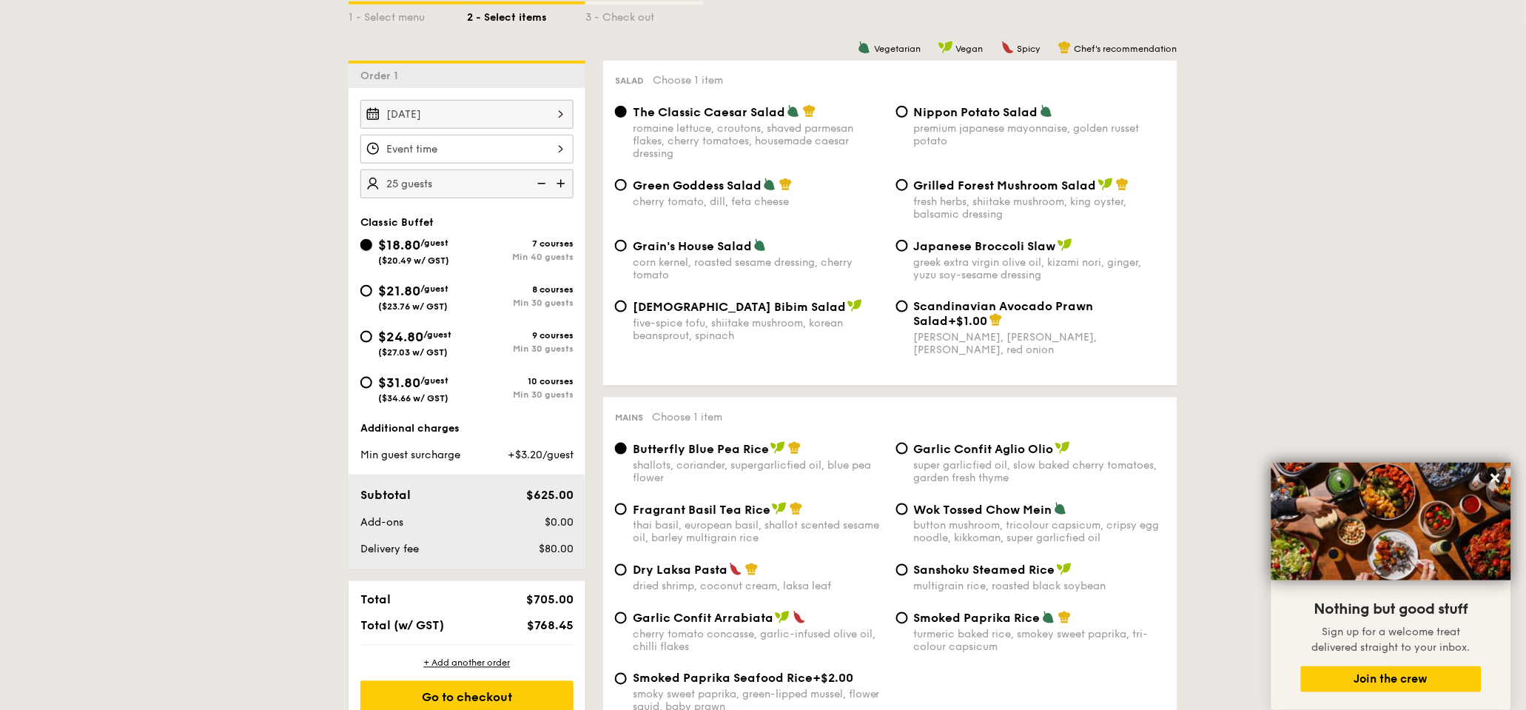
radio input "true"
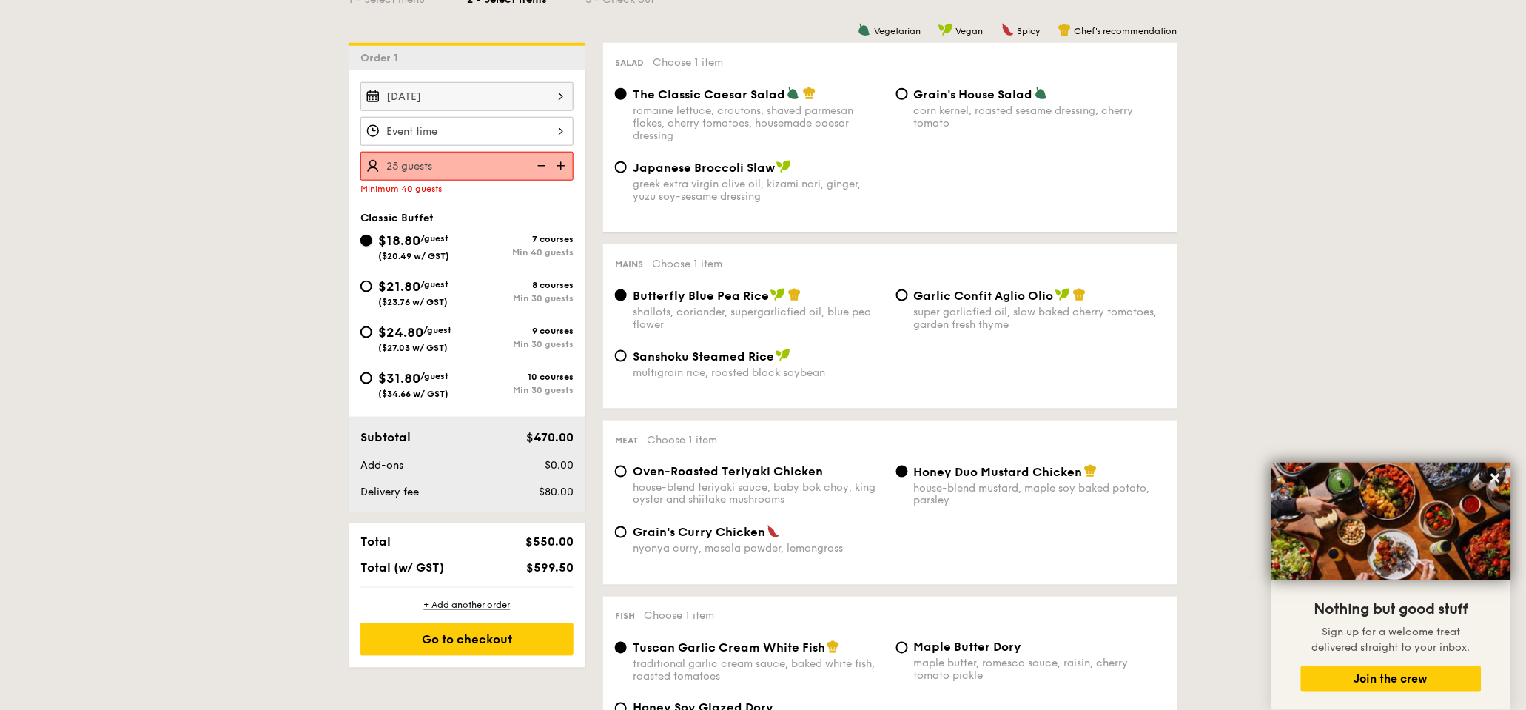
scroll to position [376, 0]
click at [369, 280] on input "$21.80 /guest ($23.76 w/ GST) 8 courses Min 30 guests" at bounding box center [366, 285] width 12 height 12
radio input "true"
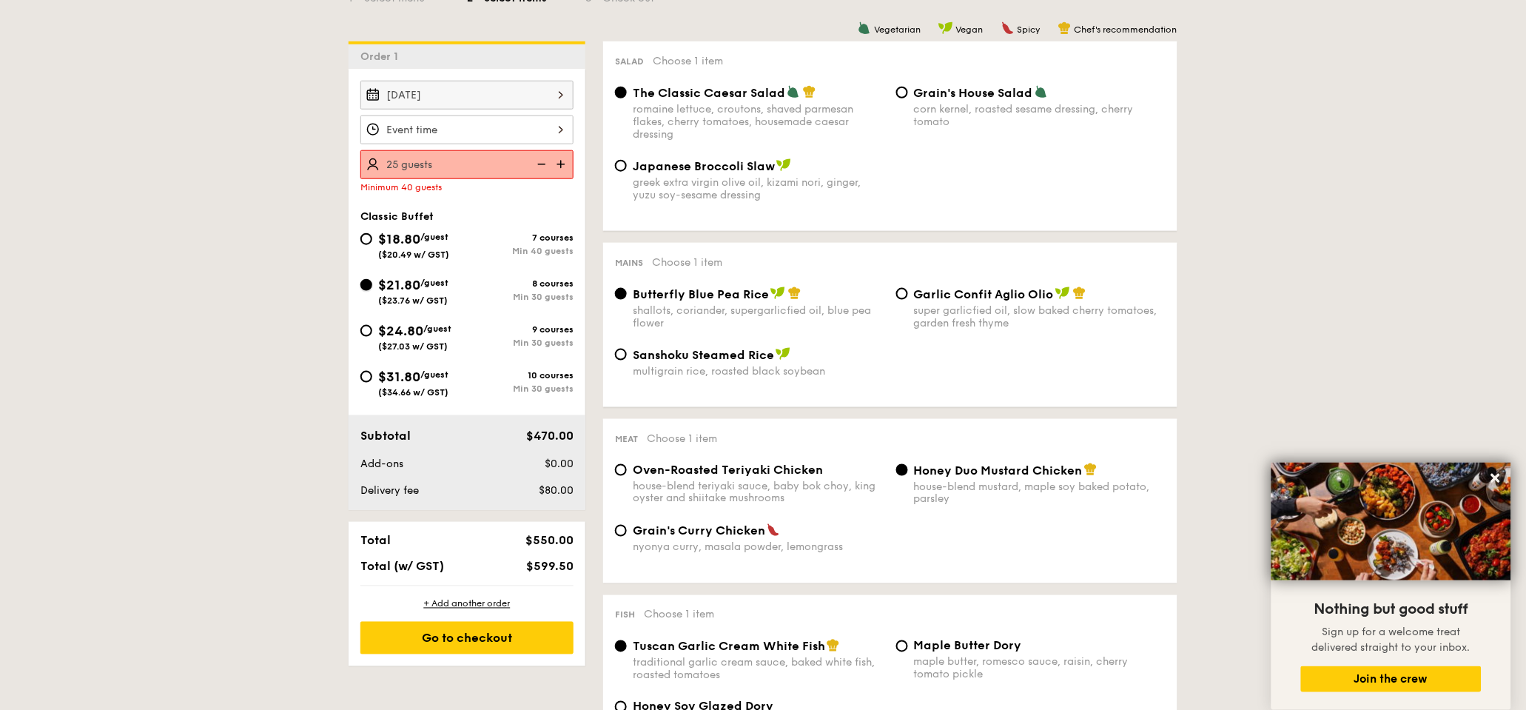
radio input "true"
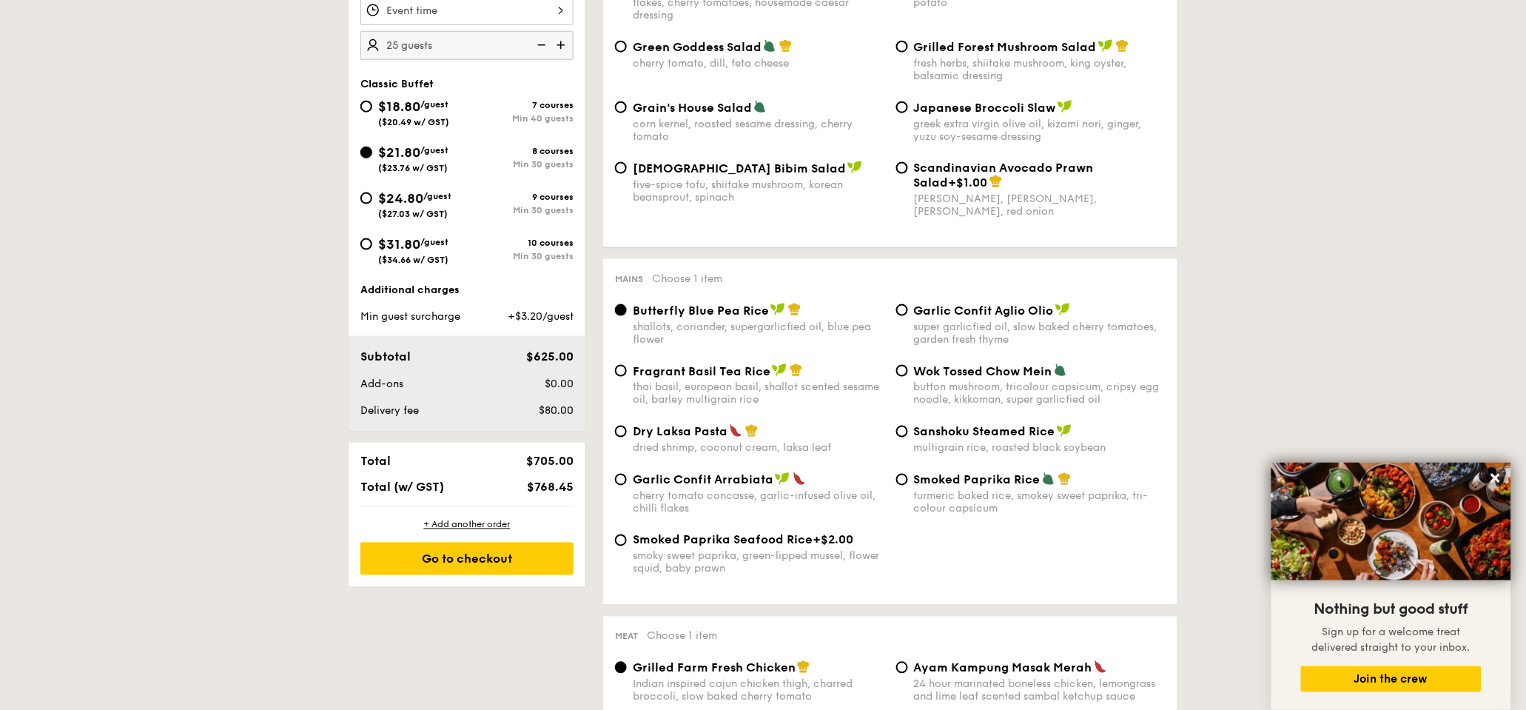
scroll to position [497, 0]
click at [375, 198] on div "$24.80 /guest ($27.03 w/ GST)" at bounding box center [413, 201] width 107 height 31
click at [372, 198] on input "$24.80 /guest ($27.03 w/ GST) 9 courses Min 30 guests" at bounding box center [366, 196] width 12 height 12
radio input "true"
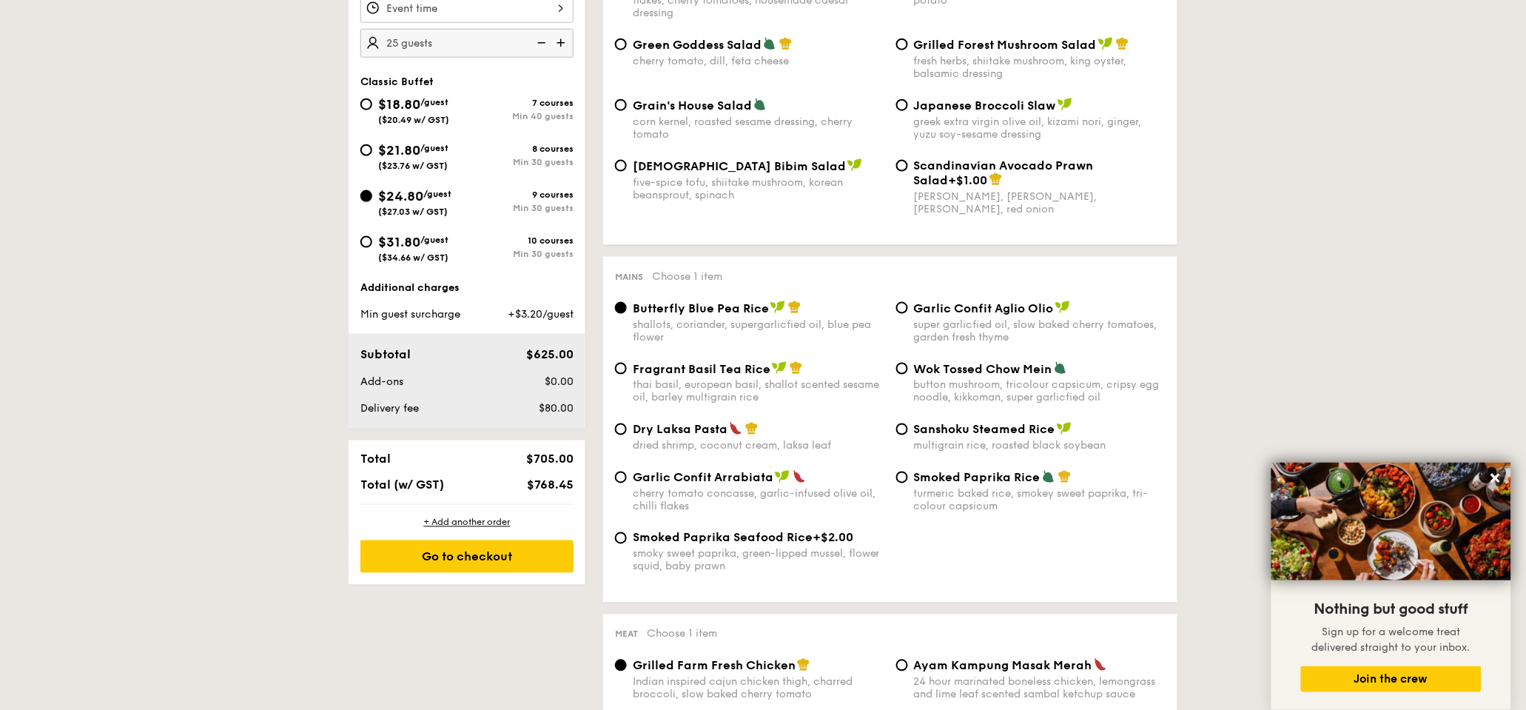
radio input "true"
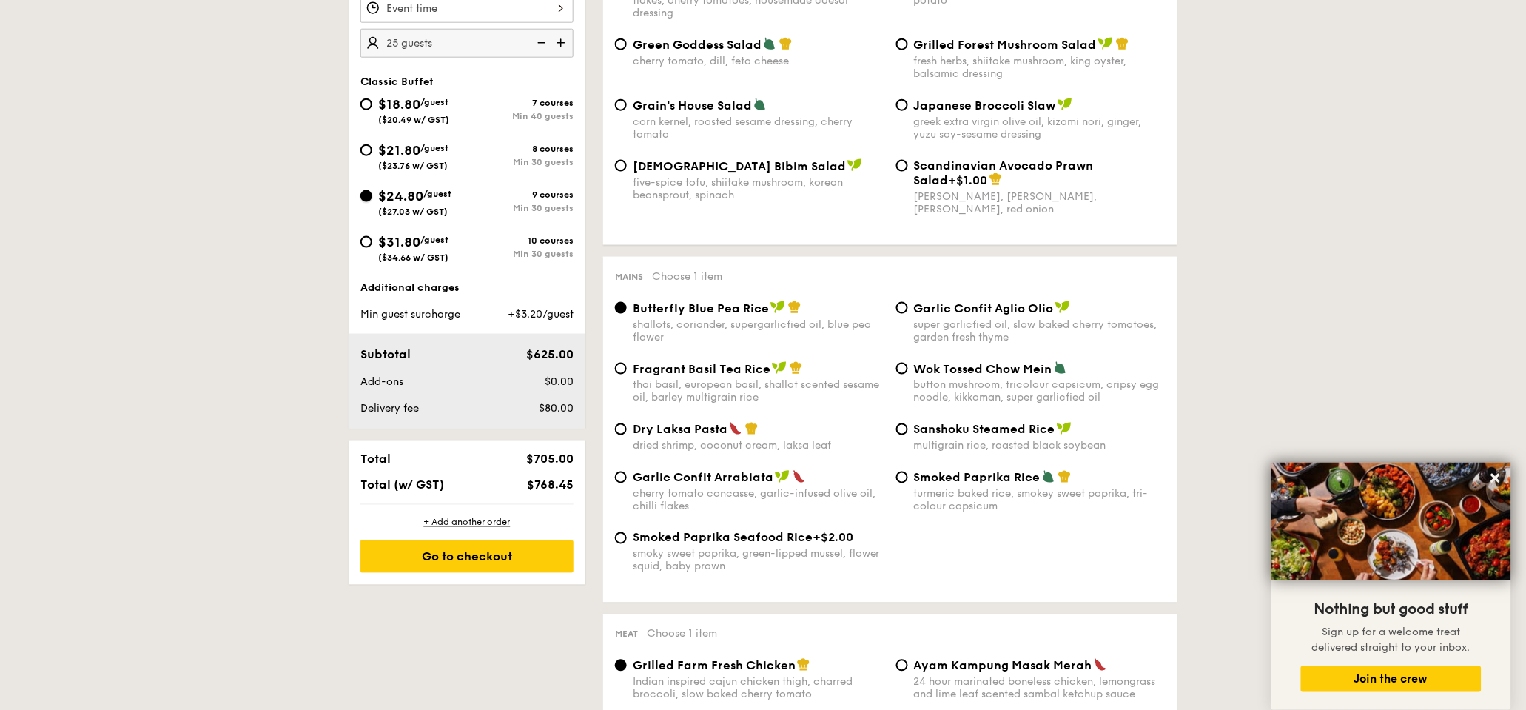
radio input "true"
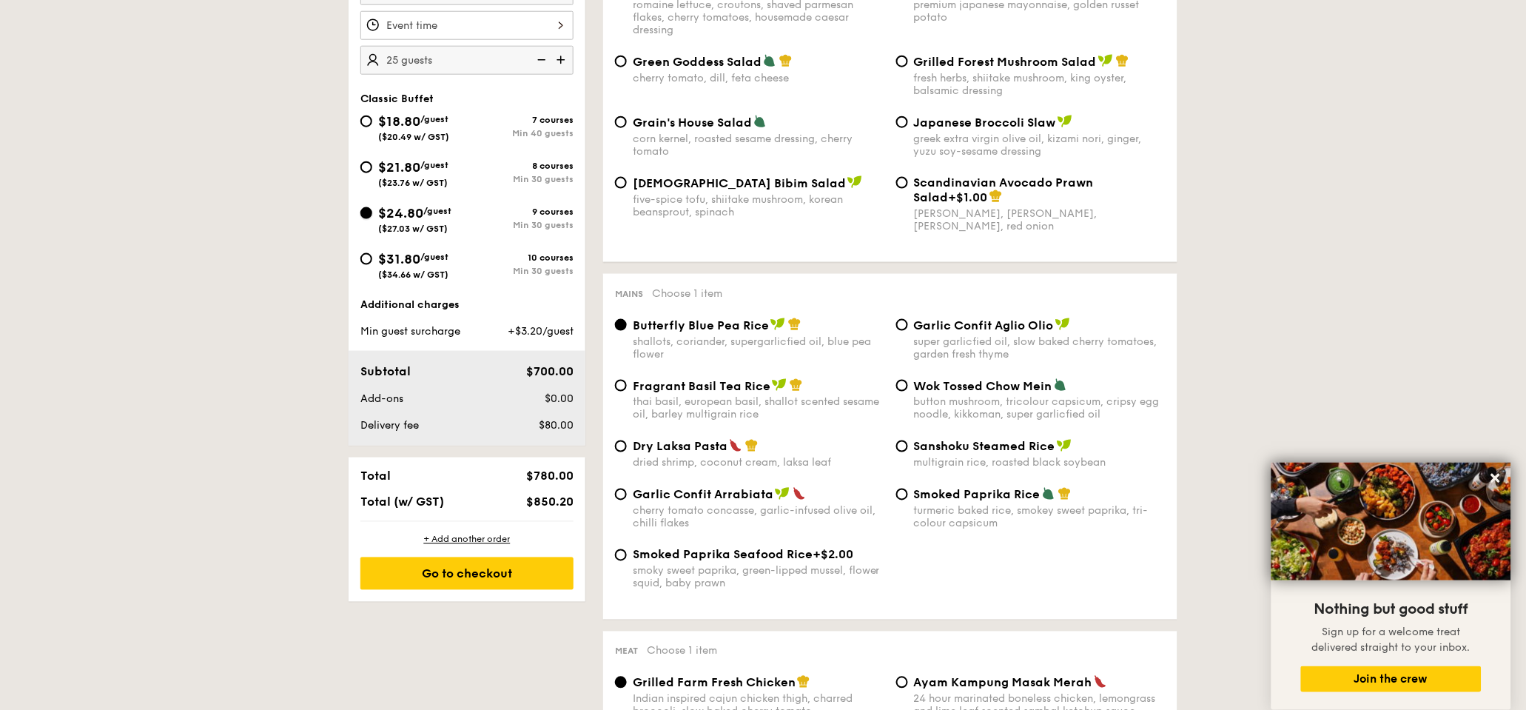
scroll to position [479, 0]
click at [366, 175] on input "$21.80 /guest ($23.76 w/ GST) 8 courses Min 30 guests" at bounding box center [366, 169] width 12 height 12
radio input "true"
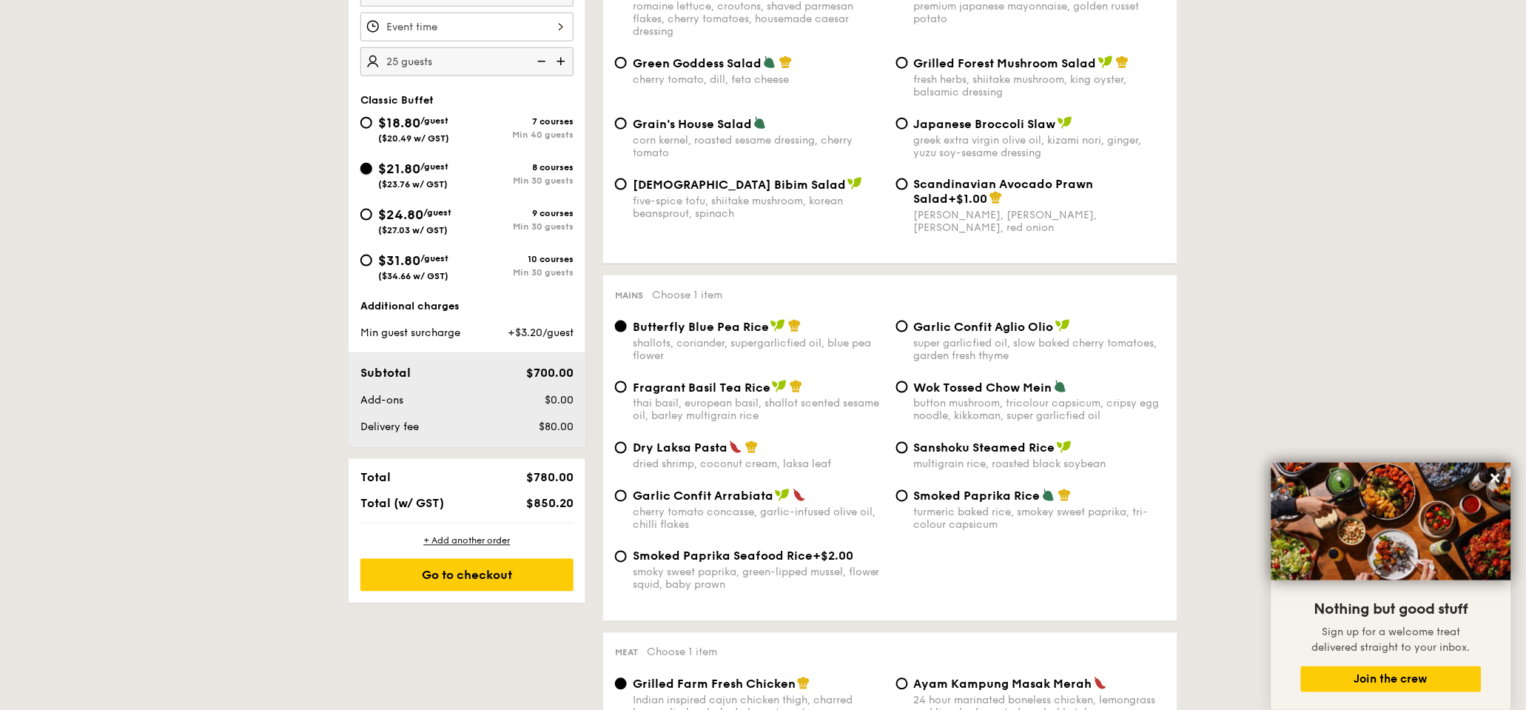
radio input "true"
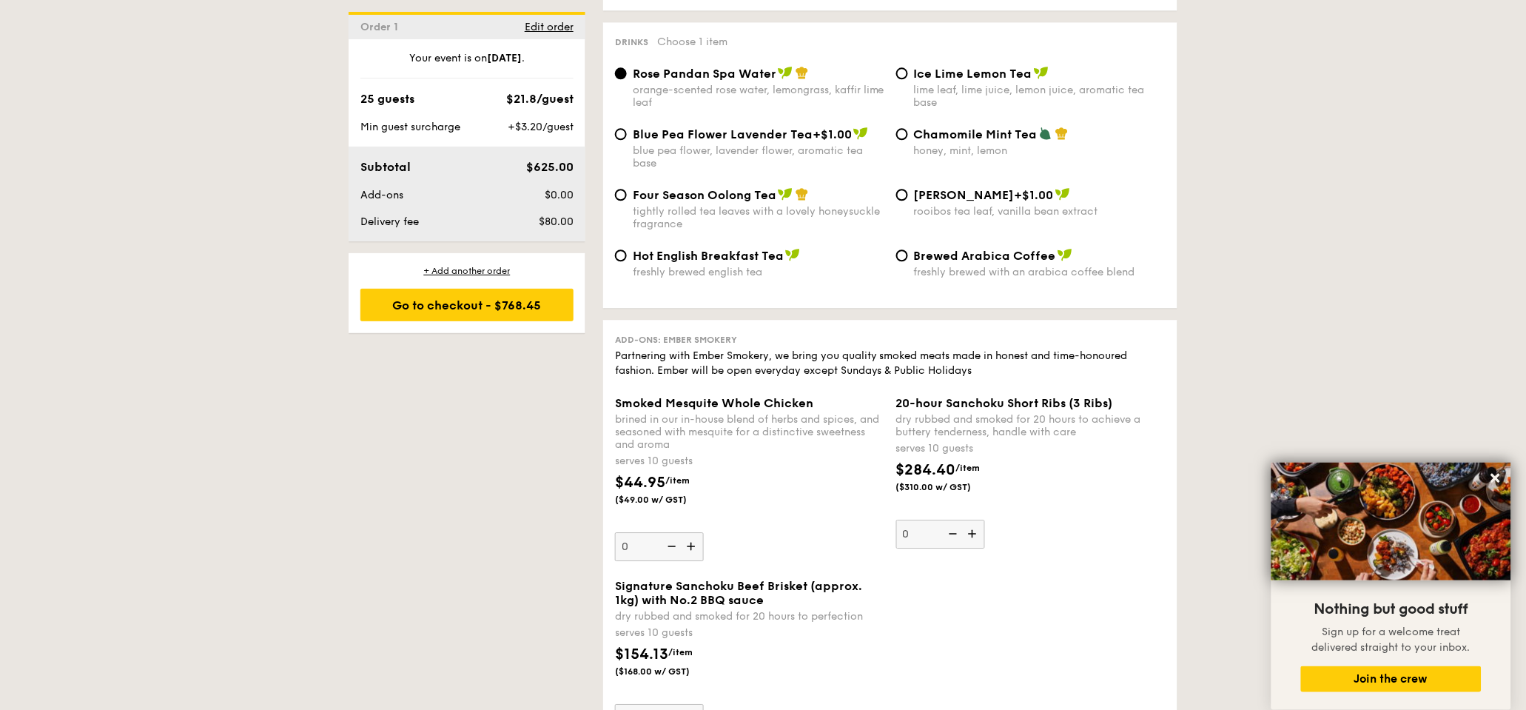
scroll to position [2828, 0]
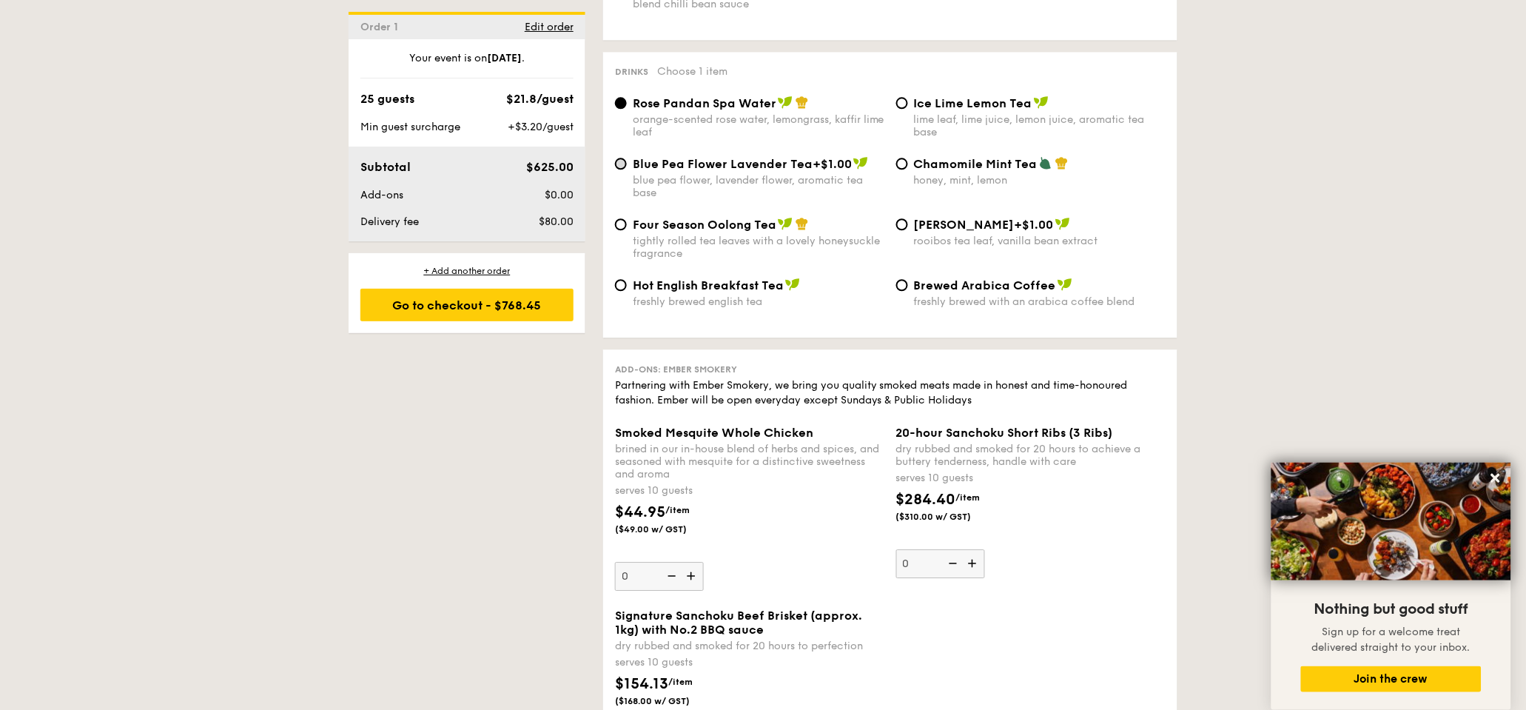
click at [626, 199] on div "Blue Pea Flower Lavender Tea +$1.00 blue pea flower, lavender flower, aromatic …" at bounding box center [749, 177] width 281 height 43
click at [627, 196] on div "Blue Pea Flower Lavender Tea +$1.00 blue pea flower, lavender flower, aromatic …" at bounding box center [749, 177] width 281 height 43
click at [621, 169] on input "Blue Pea Flower Lavender Tea +$1.00 blue pea flower, lavender flower, aromatic …" at bounding box center [621, 164] width 12 height 12
radio input "true"
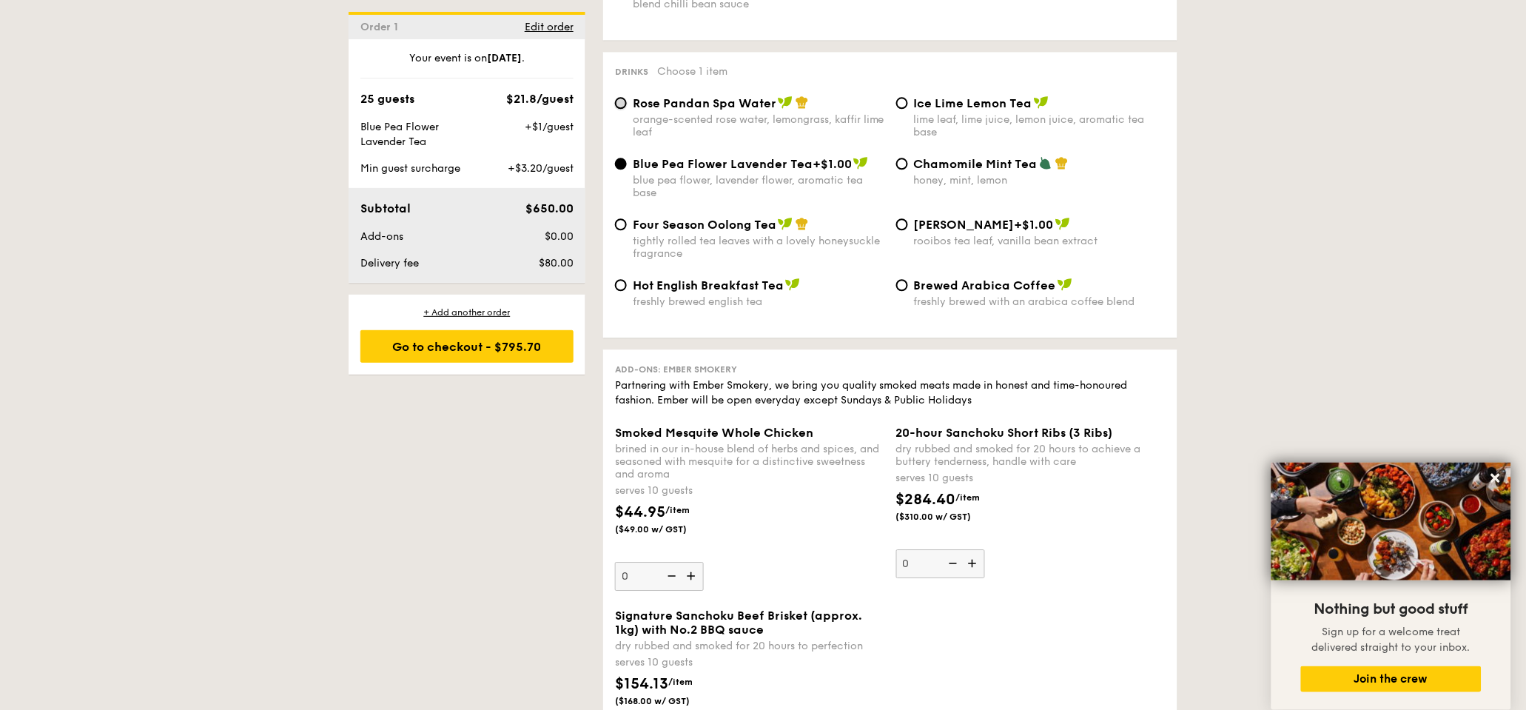
click at [619, 109] on input "Rose Pandan Spa Water orange-scented rose water, lemongrass, kaffir lime leaf" at bounding box center [621, 103] width 12 height 12
radio input "true"
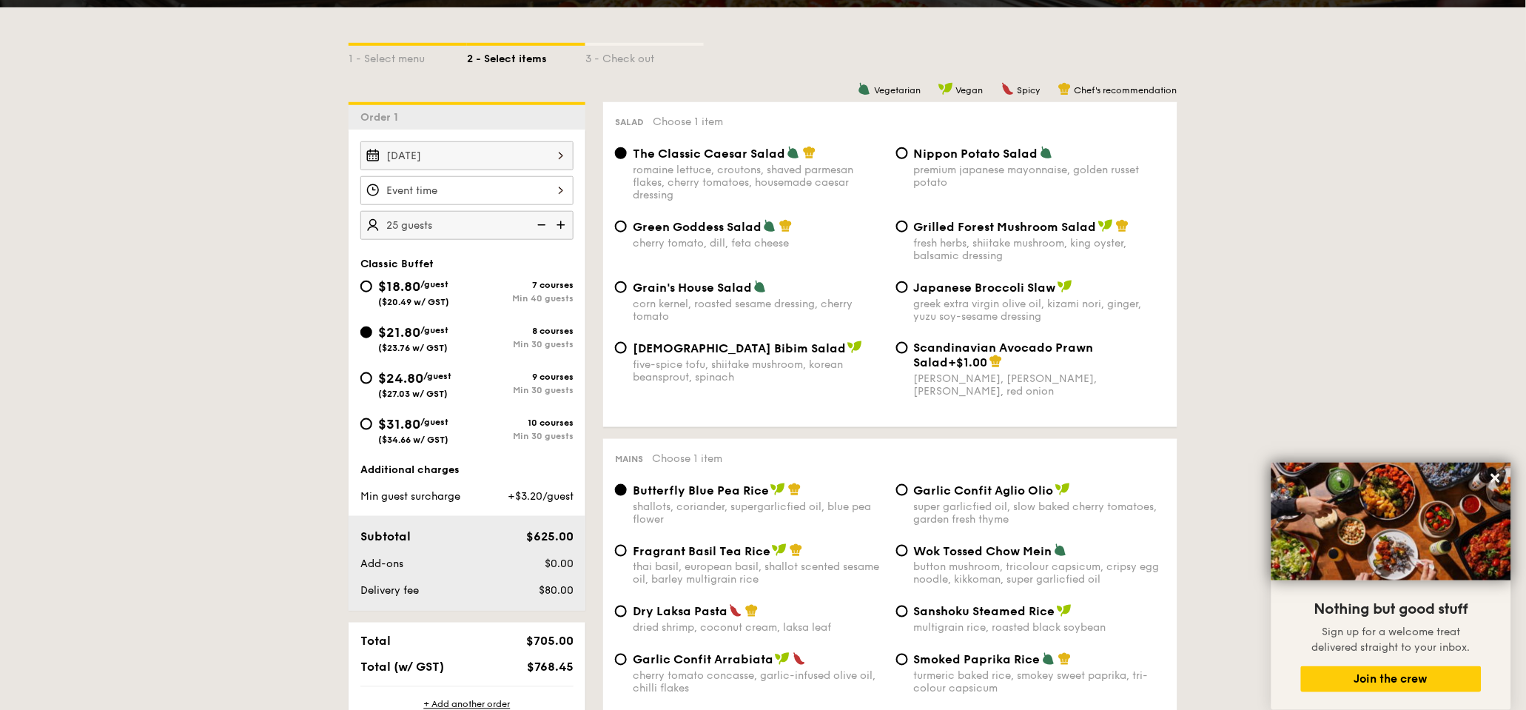
scroll to position [361, 0]
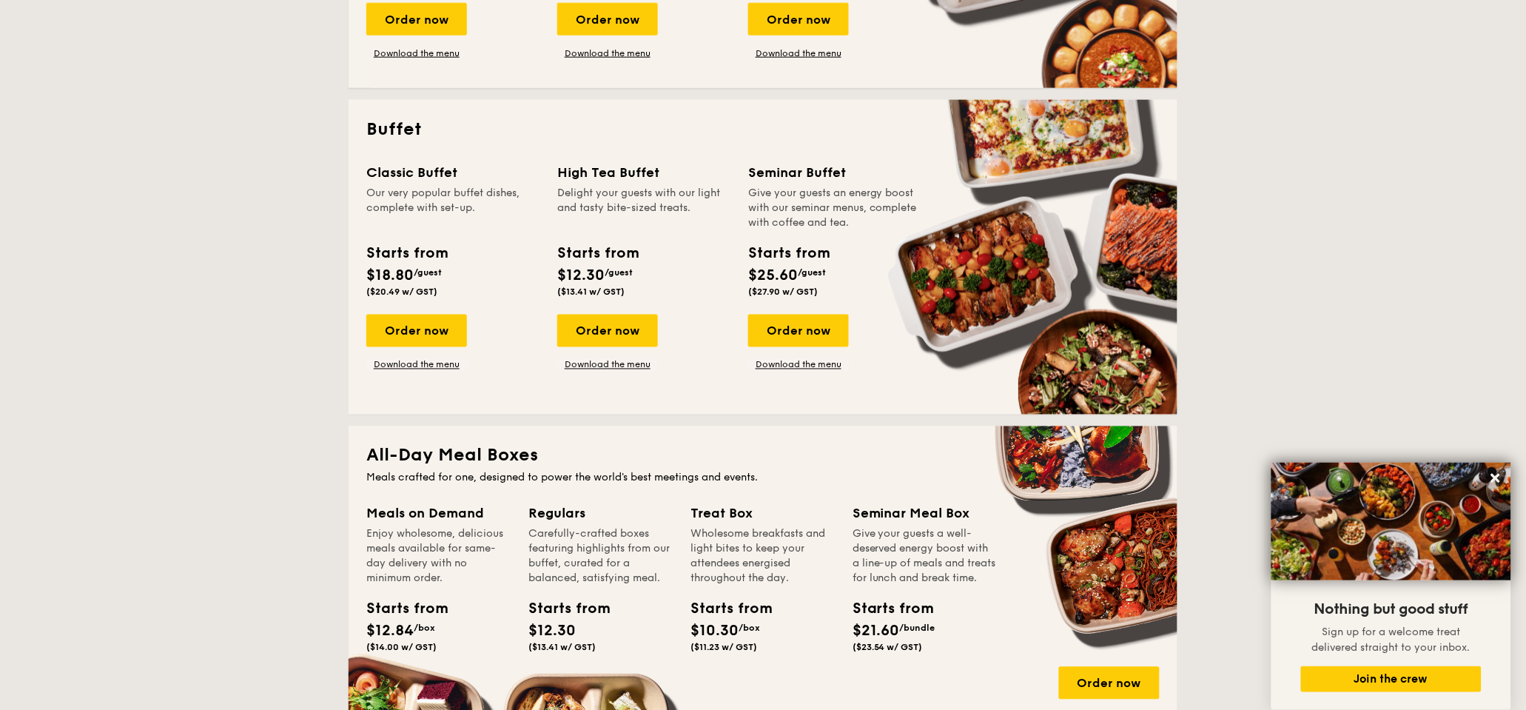
scroll to position [570, 0]
click at [437, 363] on link "Download the menu" at bounding box center [416, 366] width 101 height 12
click at [424, 337] on div "Order now" at bounding box center [416, 331] width 101 height 33
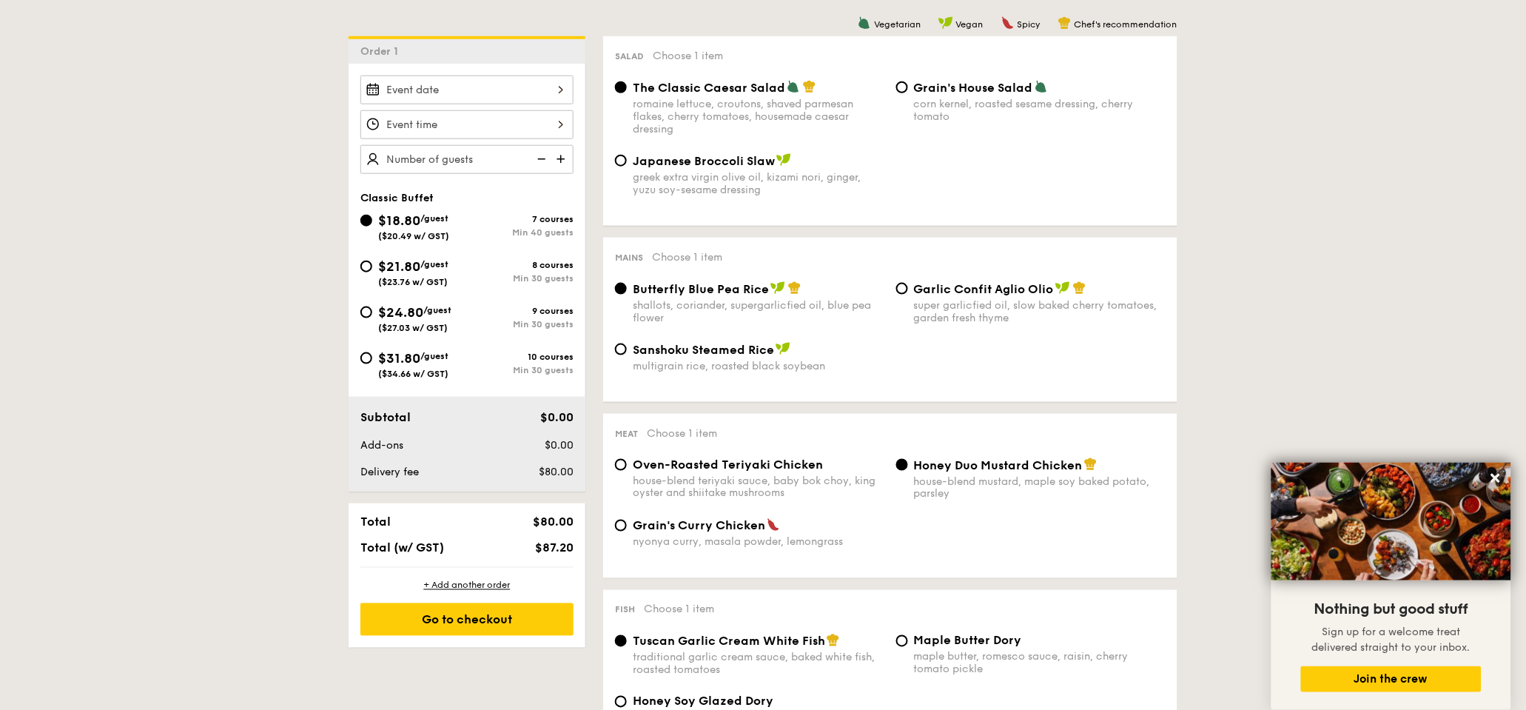
scroll to position [296, 0]
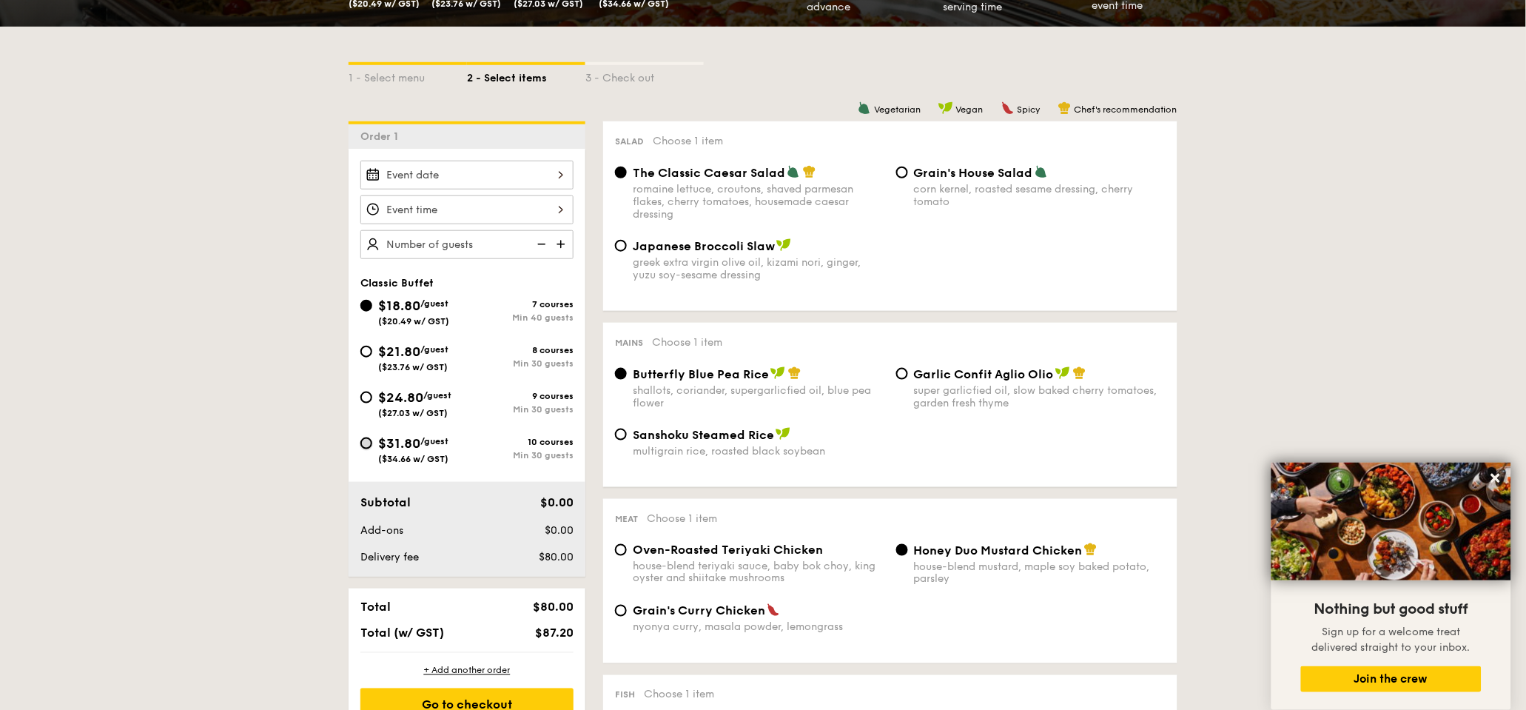
click at [370, 443] on input "$31.80 /guest ($34.66 w/ GST) 10 courses Min 30 guests" at bounding box center [366, 443] width 12 height 12
radio input "true"
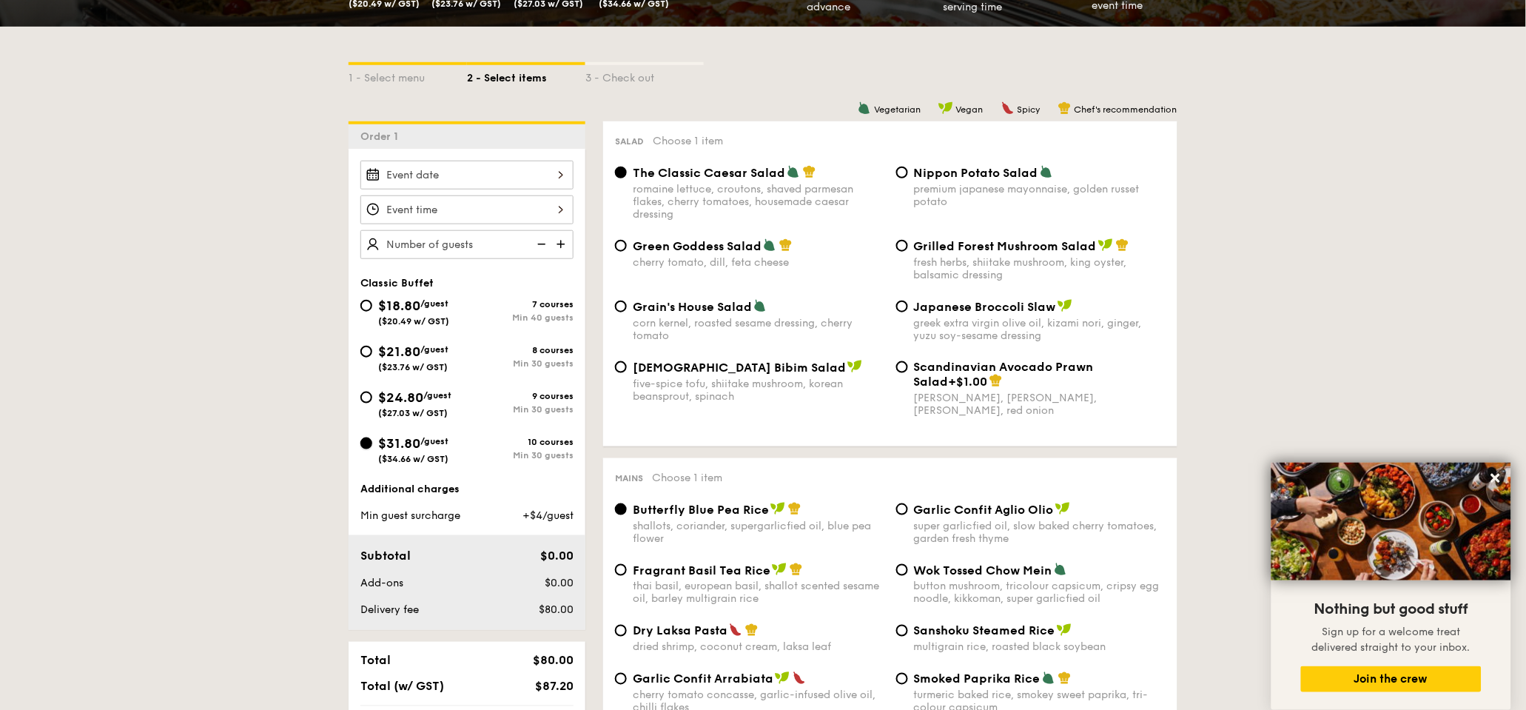
radio input "true"
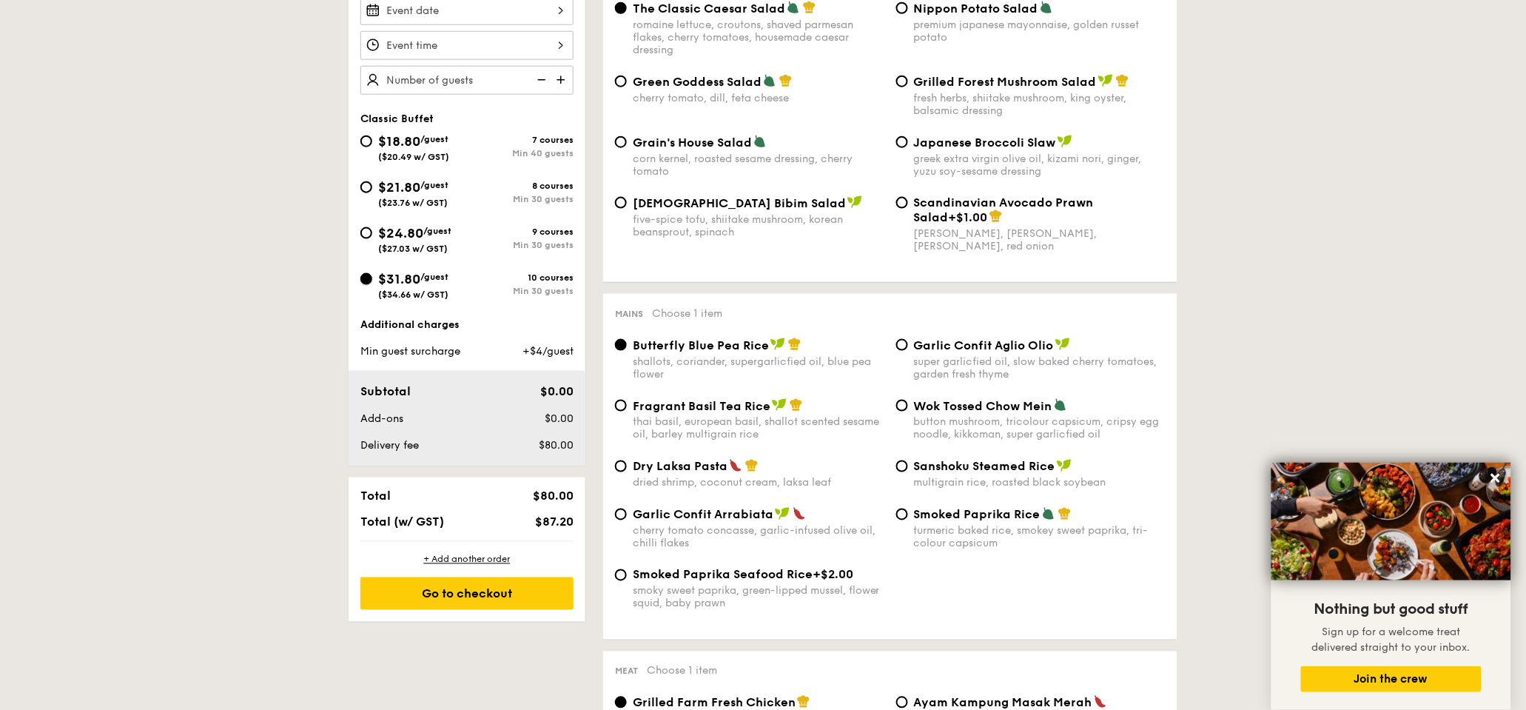
scroll to position [197, 0]
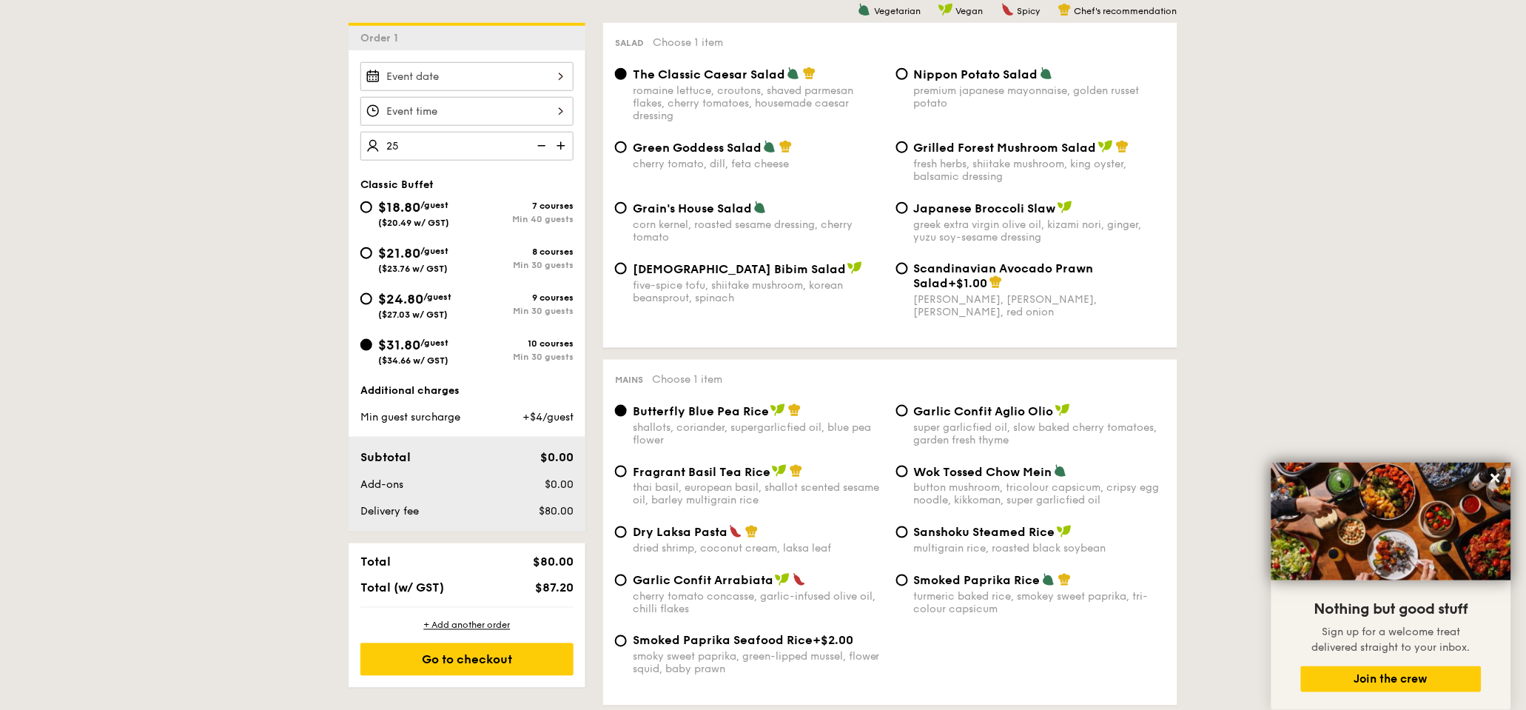
type input "25 guests"
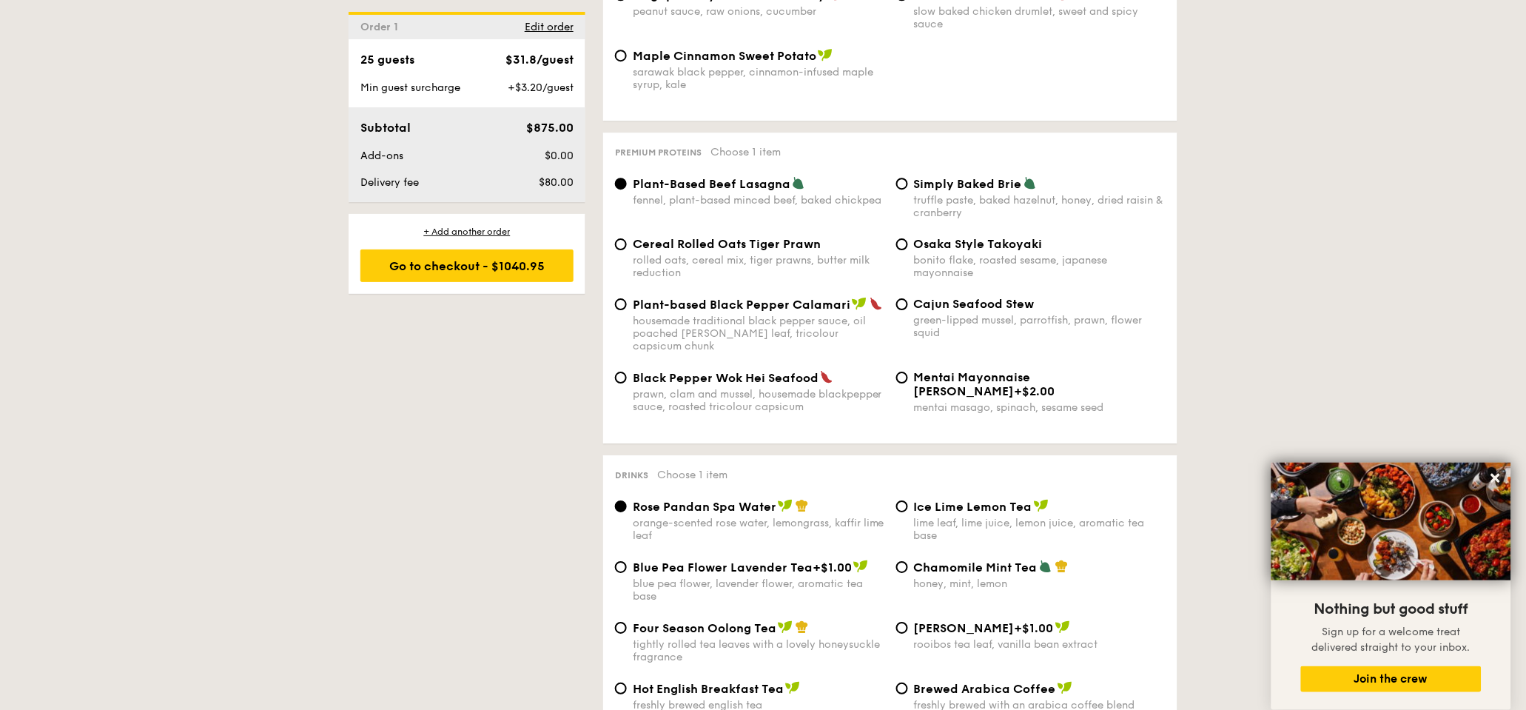
scroll to position [2860, 0]
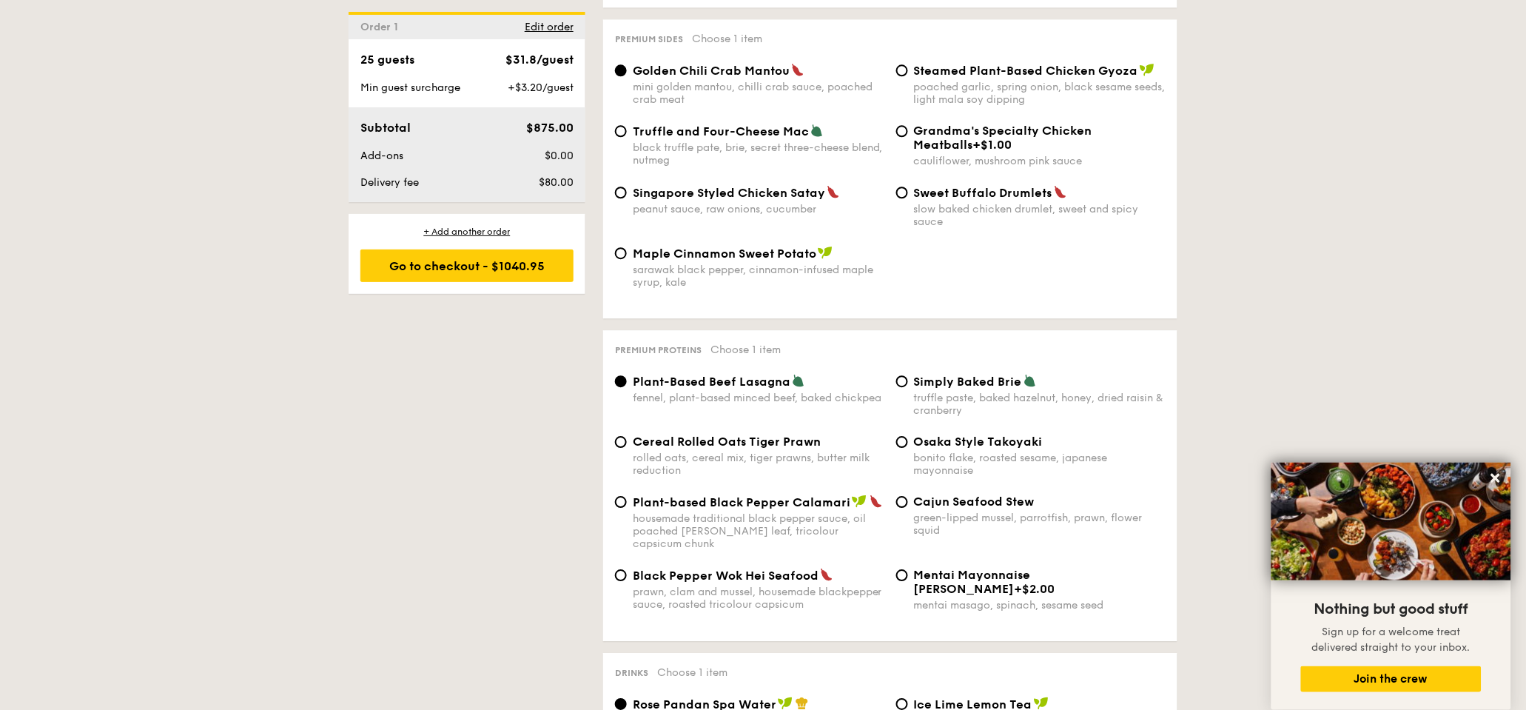
click at [730, 138] on span "Truffle and Four-Cheese Mac" at bounding box center [721, 131] width 176 height 14
click at [627, 137] on input "Truffle and Four-Cheese Mac black truffle pate, brie, secret three-cheese blend…" at bounding box center [621, 131] width 12 height 12
radio input "true"
click at [687, 166] on div "Truffle and Four-Cheese Mac black truffle pate, brie, secret three-cheese blend…" at bounding box center [759, 145] width 252 height 43
click at [627, 137] on input "Truffle and Four-Cheese Mac black truffle pate, brie, secret three-cheese blend…" at bounding box center [621, 131] width 12 height 12
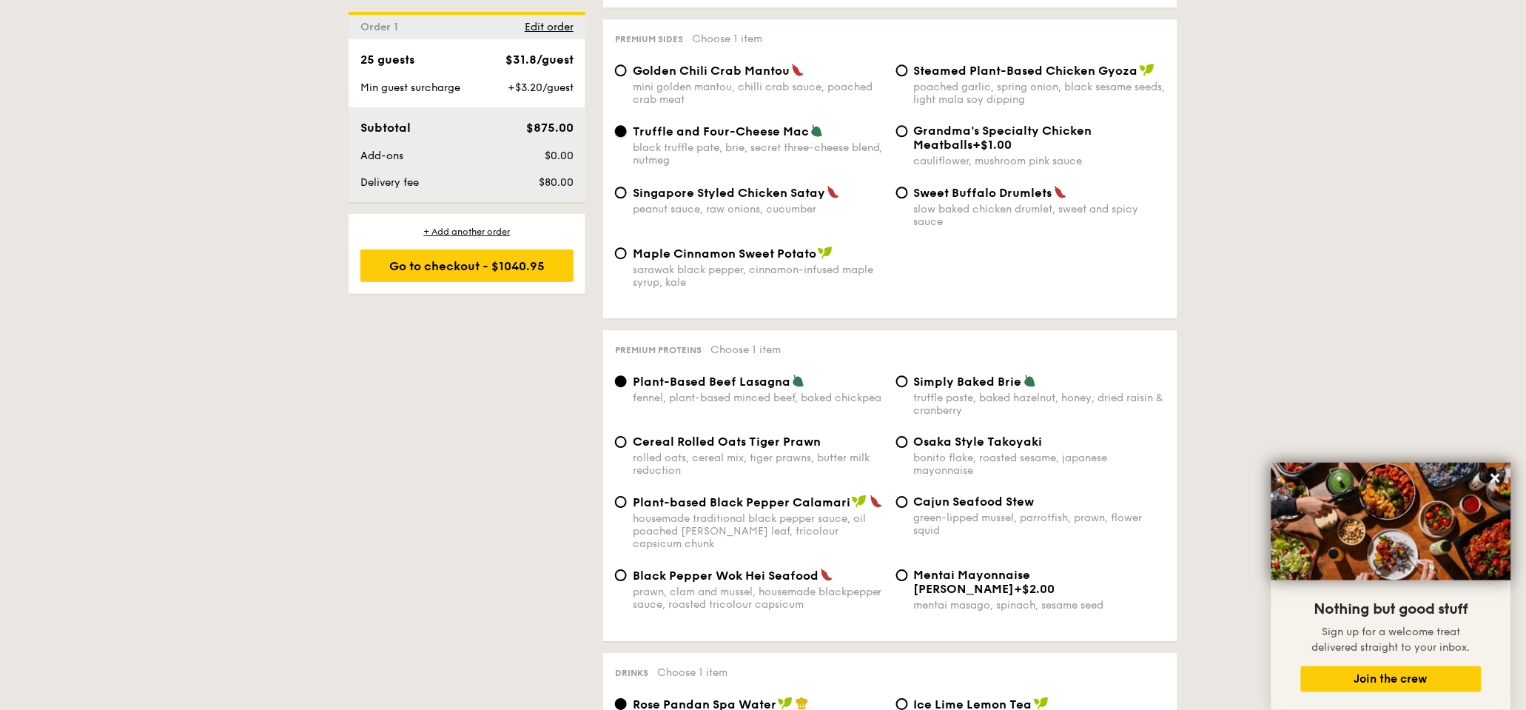
click at [625, 137] on input "Truffle and Four-Cheese Mac black truffle pate, brie, secret three-cheese blend…" at bounding box center [621, 131] width 12 height 12
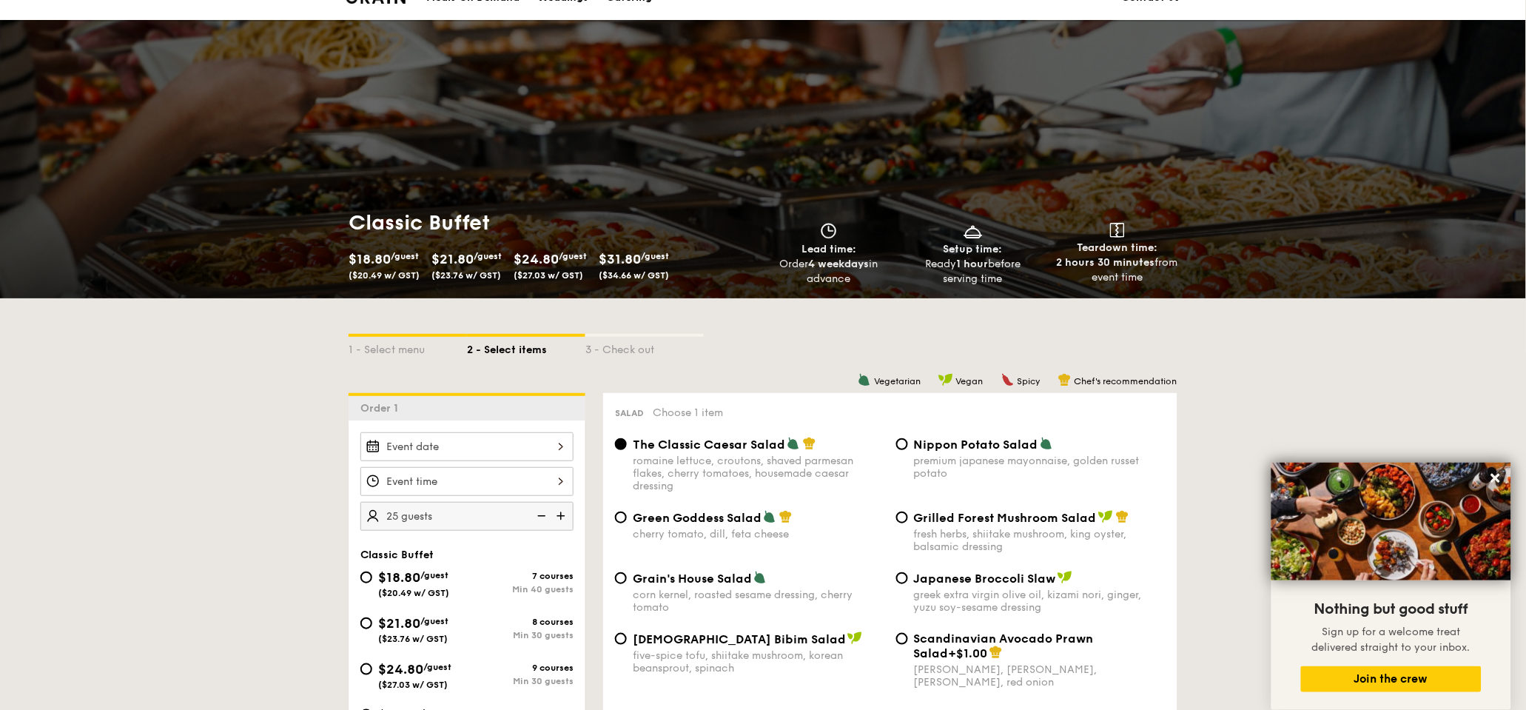
scroll to position [0, 0]
